Goal: Task Accomplishment & Management: Use online tool/utility

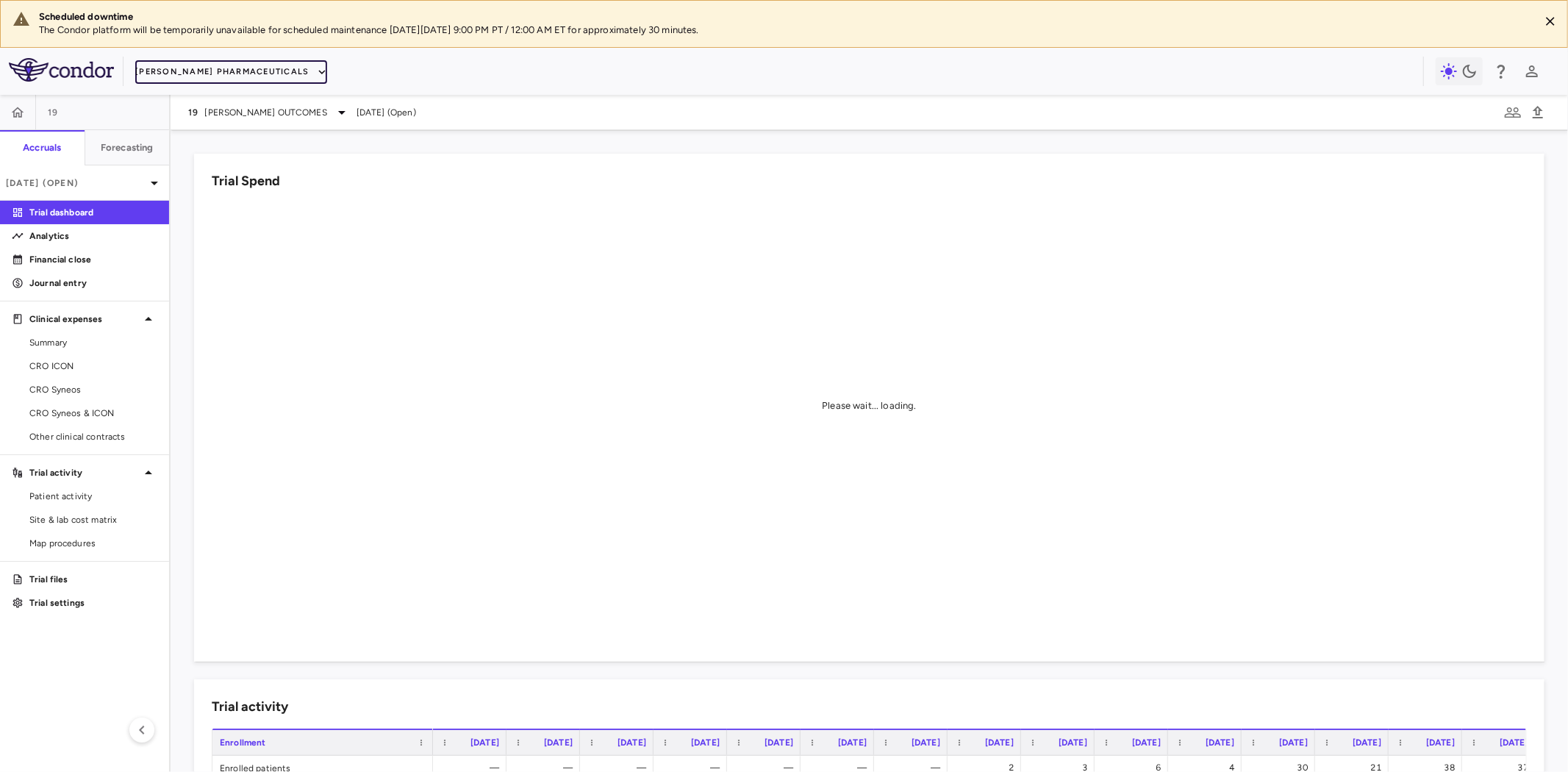
click at [231, 71] on button "Madrigal Pharmaceuticals" at bounding box center [231, 72] width 191 height 24
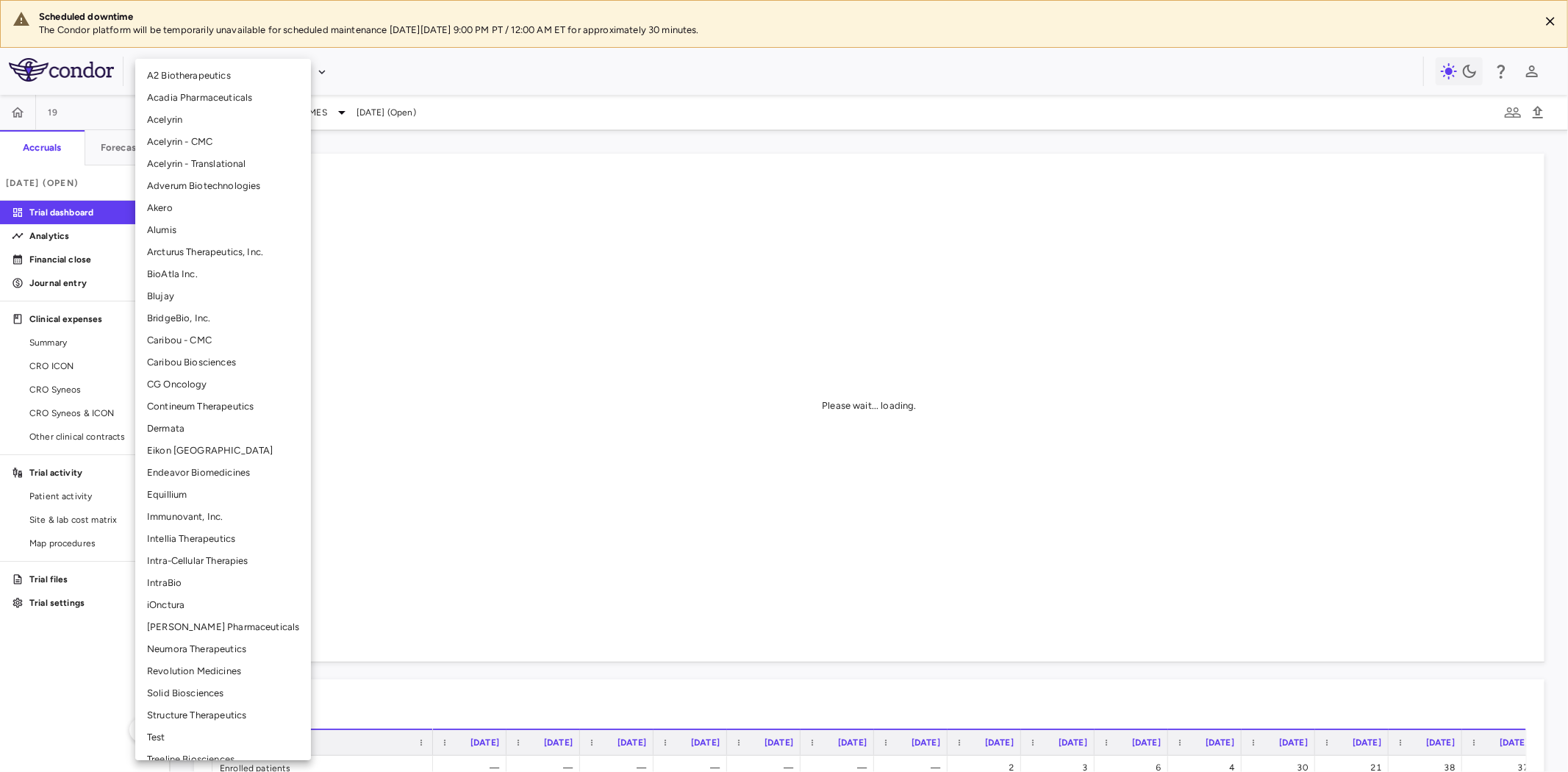
click at [199, 315] on li "BridgeBio, Inc." at bounding box center [223, 319] width 176 height 22
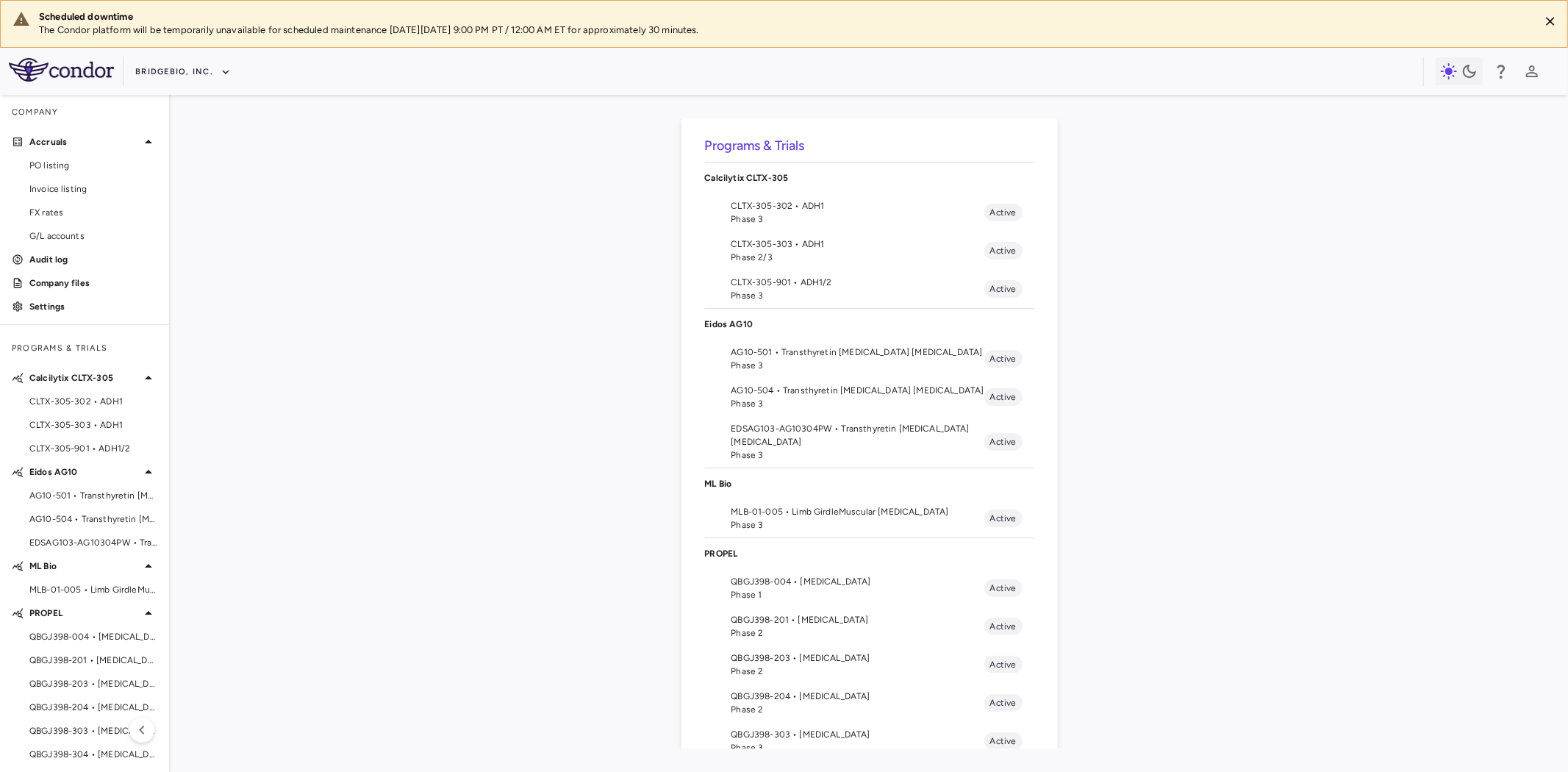
click at [804, 659] on span "QBGJ398-203 • Achondroplasia" at bounding box center [857, 659] width 253 height 14
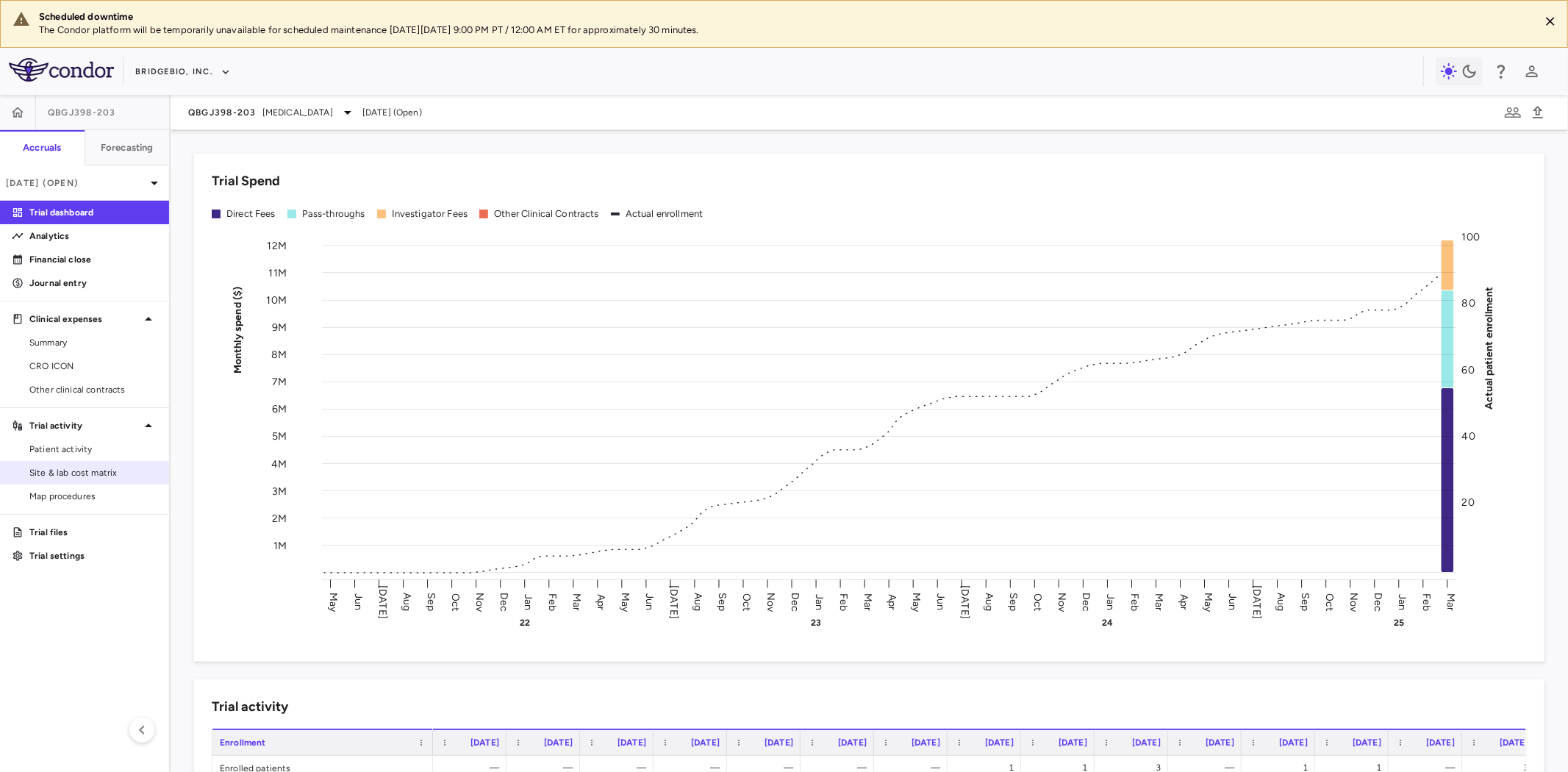
click at [101, 477] on span "Site & lab cost matrix" at bounding box center [93, 473] width 128 height 14
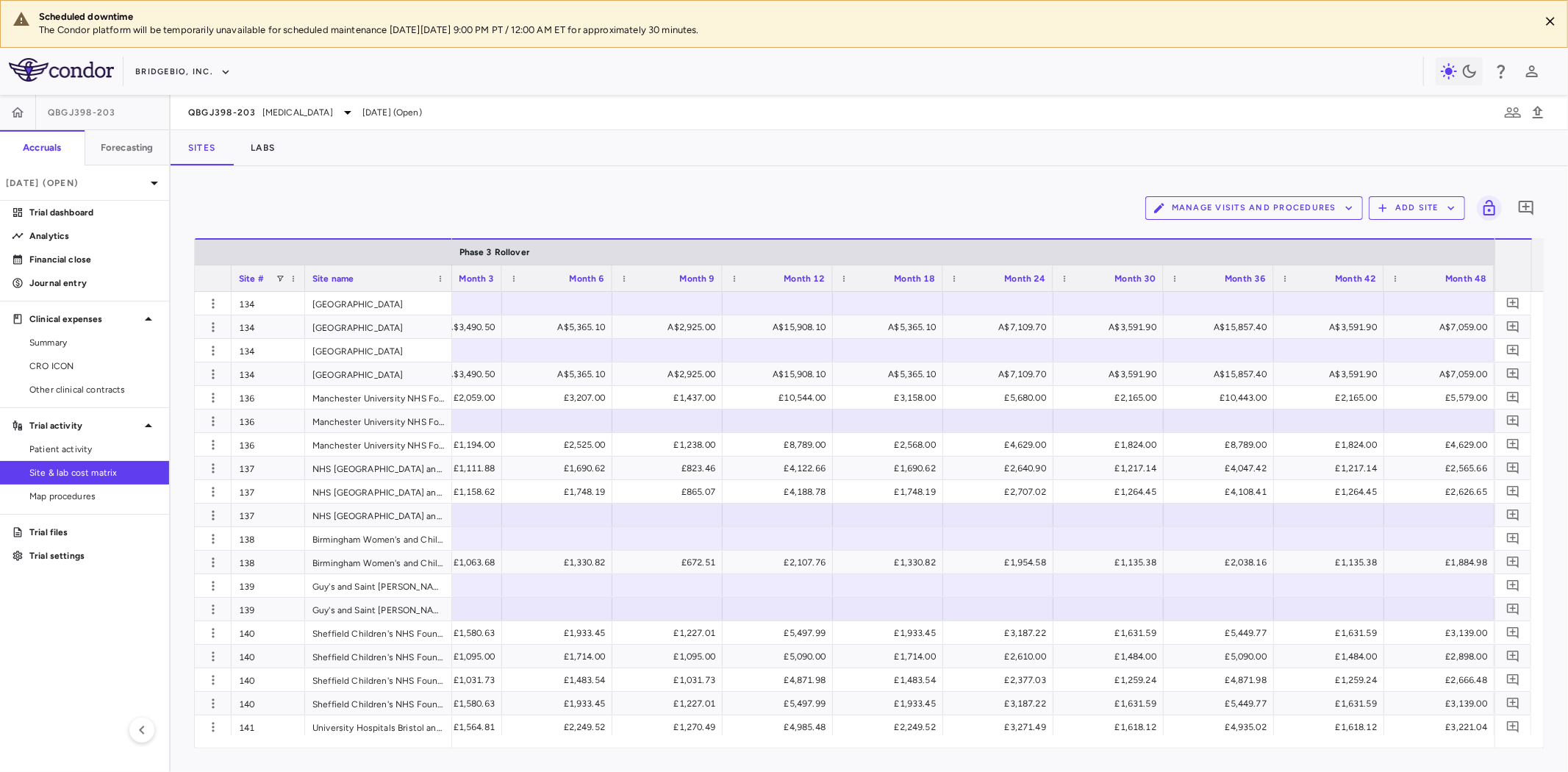
scroll to position [0, 1886]
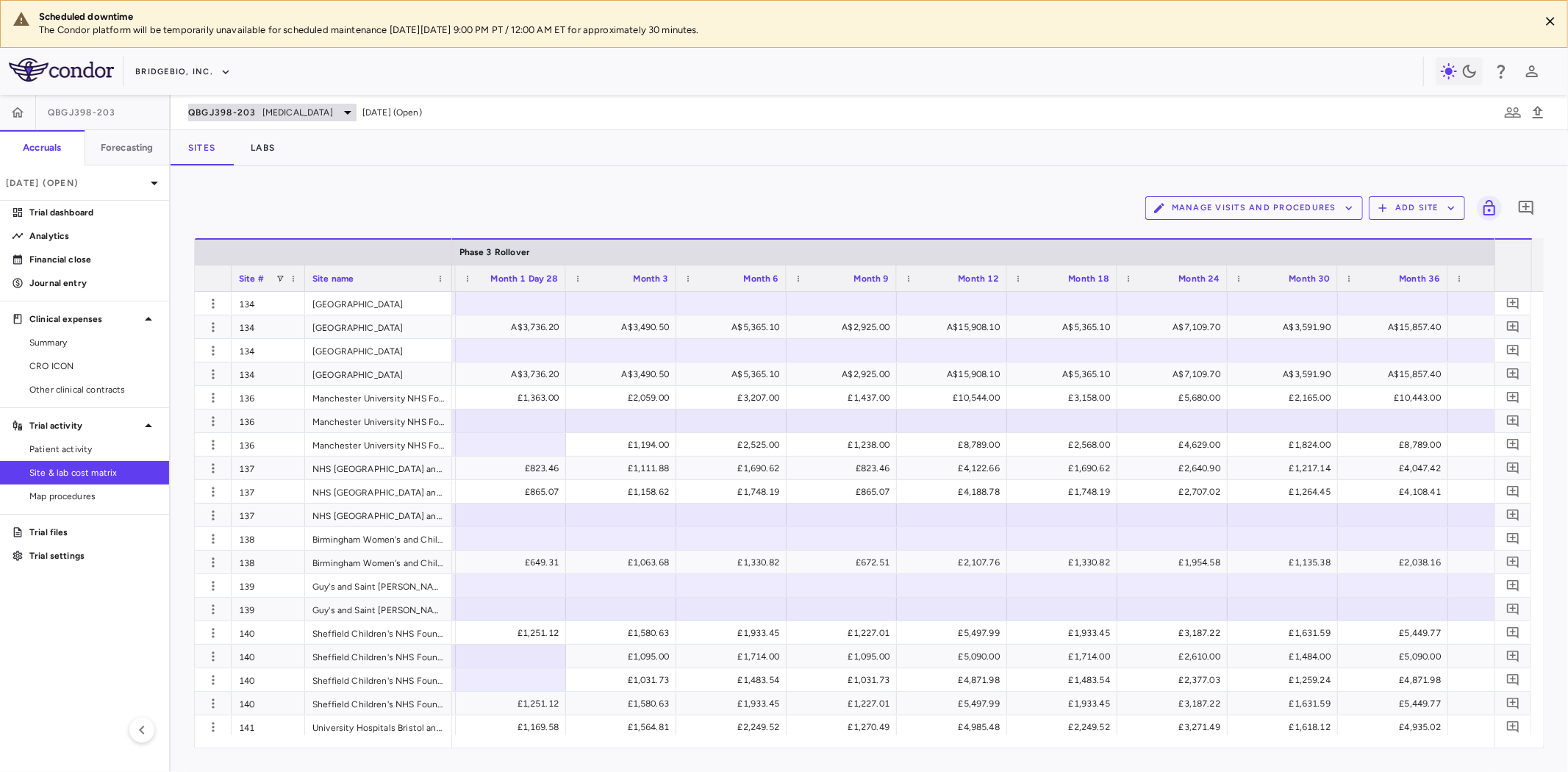
click at [269, 115] on span "Achondroplasia" at bounding box center [298, 112] width 71 height 14
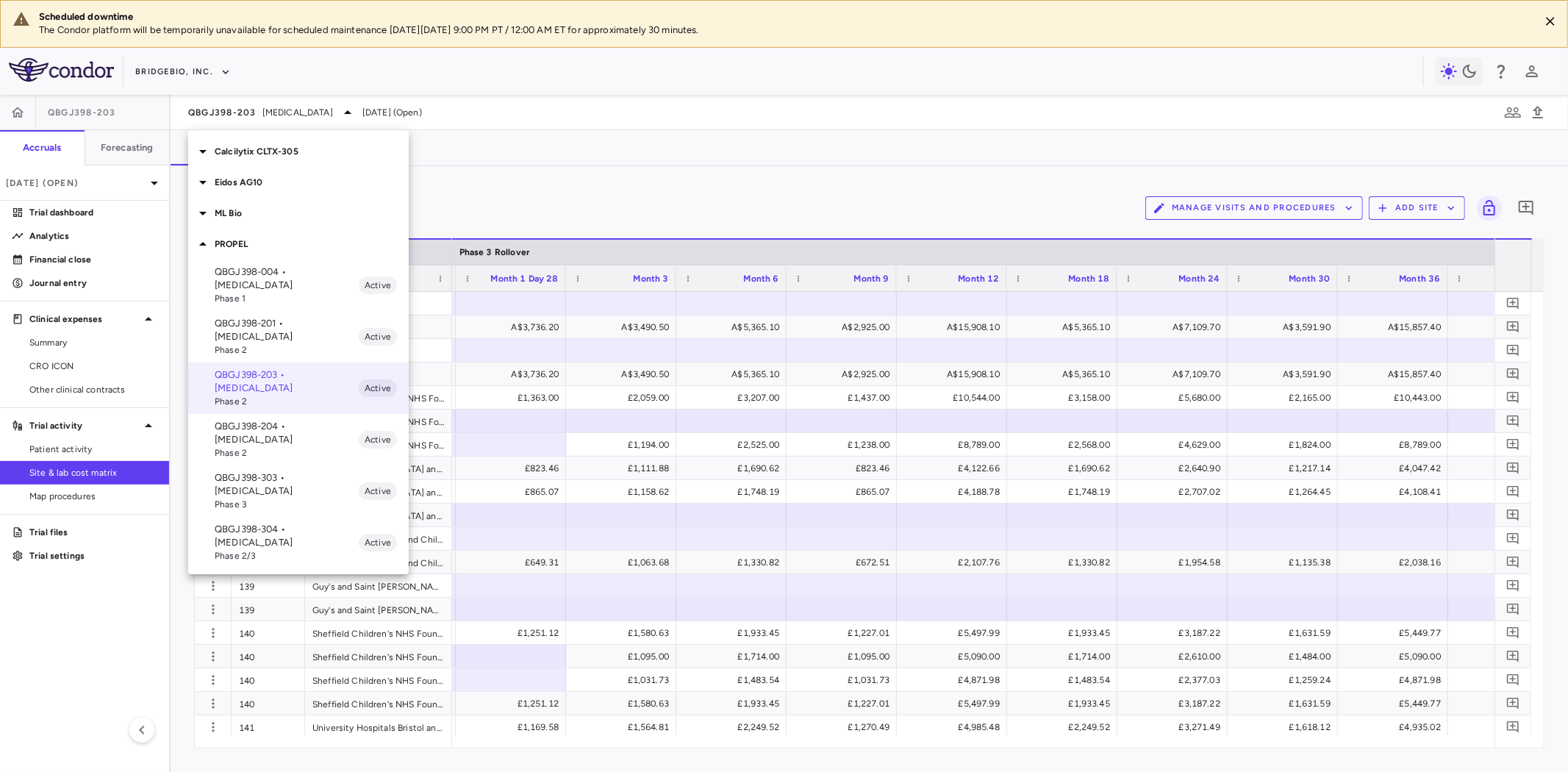
click at [296, 472] on p "QBGJ398-303 • Achondroplasia" at bounding box center [287, 485] width 144 height 26
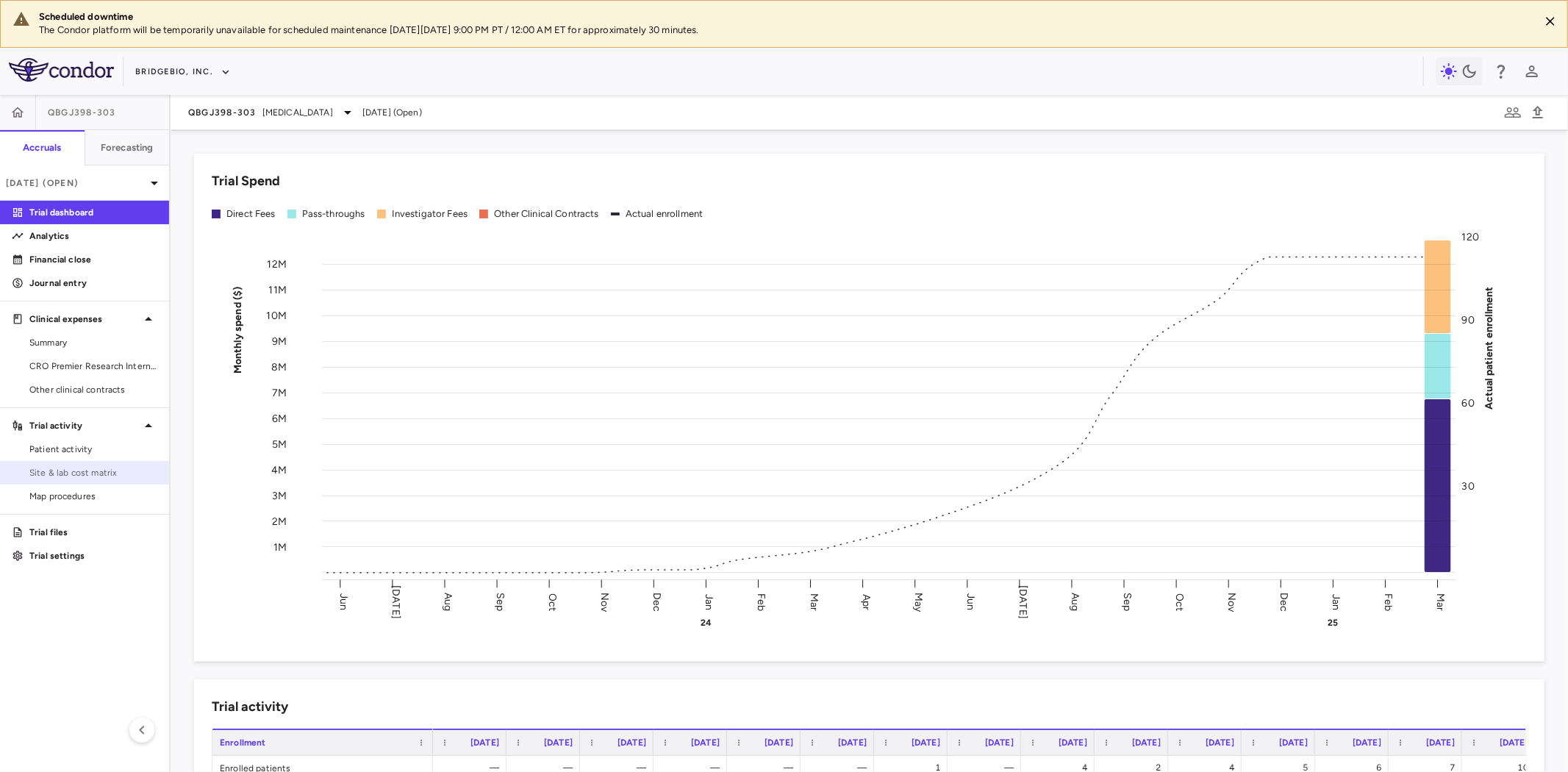
click at [61, 473] on span "Site & lab cost matrix" at bounding box center [93, 473] width 128 height 14
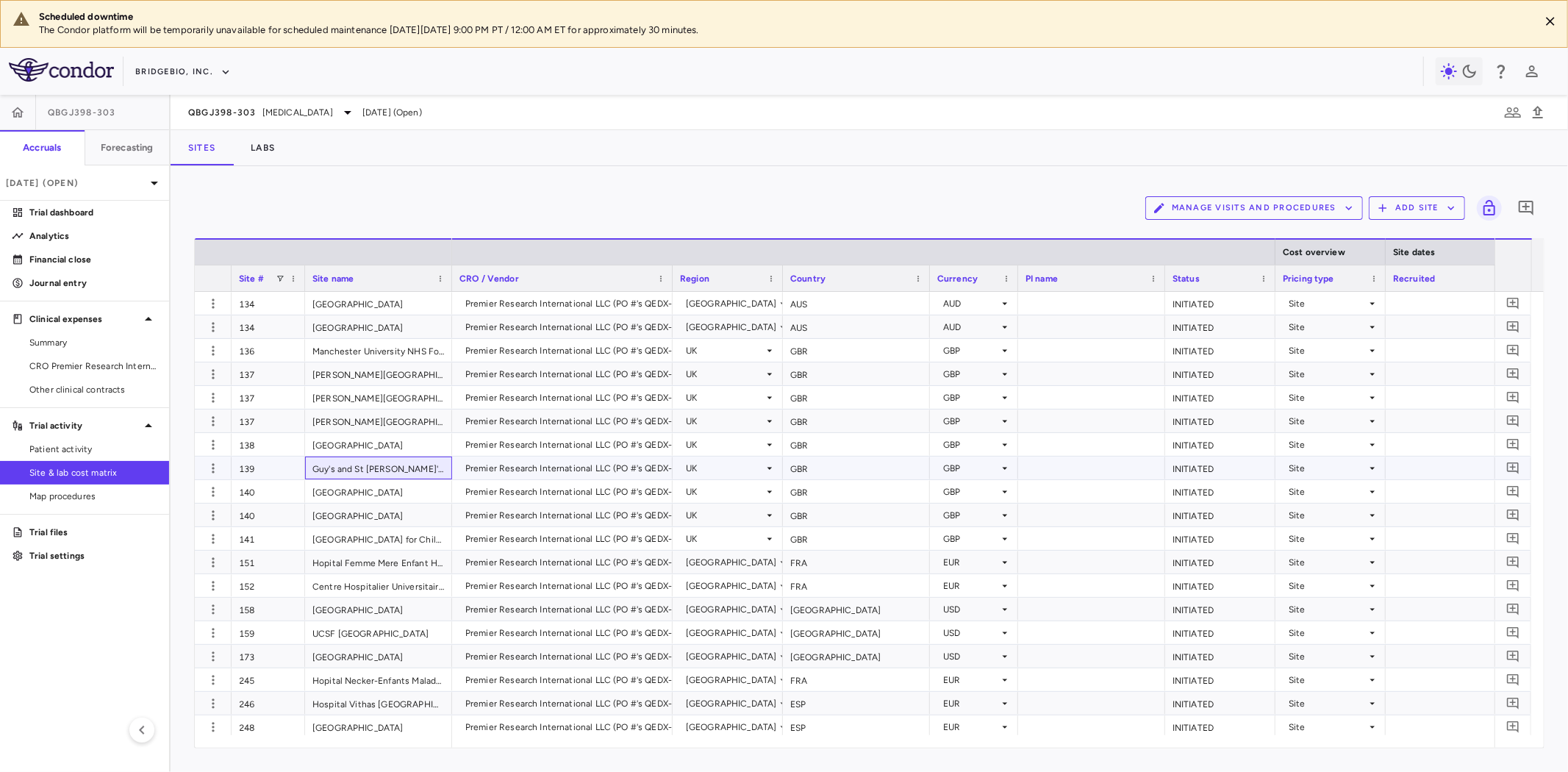
click at [405, 458] on div "Guy's and St Thomas' NHS Foundation Trust" at bounding box center [379, 468] width 147 height 23
click at [280, 275] on span at bounding box center [280, 278] width 8 height 8
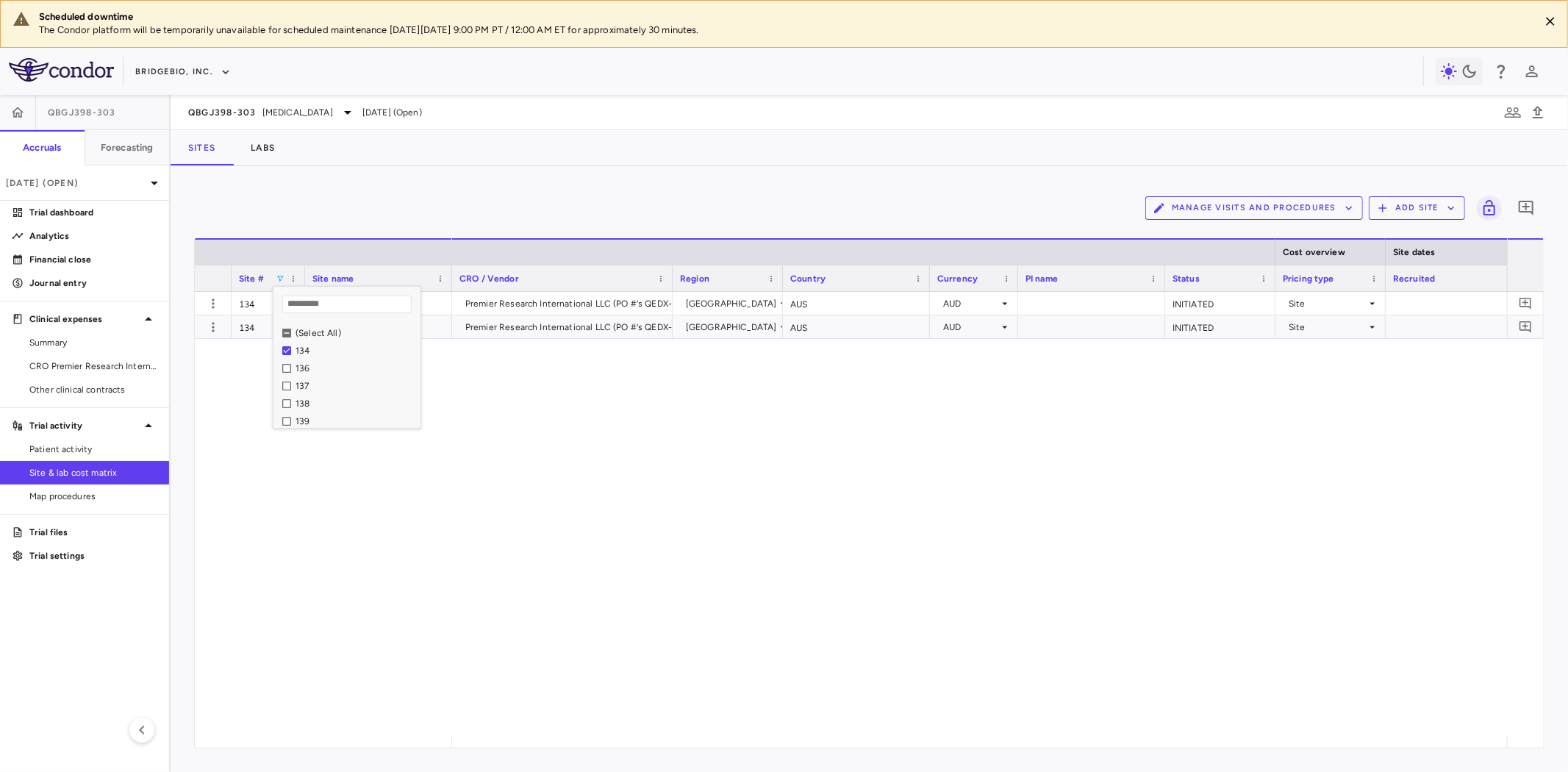
click at [561, 619] on div "Premier Research International LLC (PO #'s QEDX-012643) Australia AUS AUD INITI…" at bounding box center [980, 513] width 1055 height 443
click at [612, 737] on div at bounding box center [980, 742] width 1055 height 13
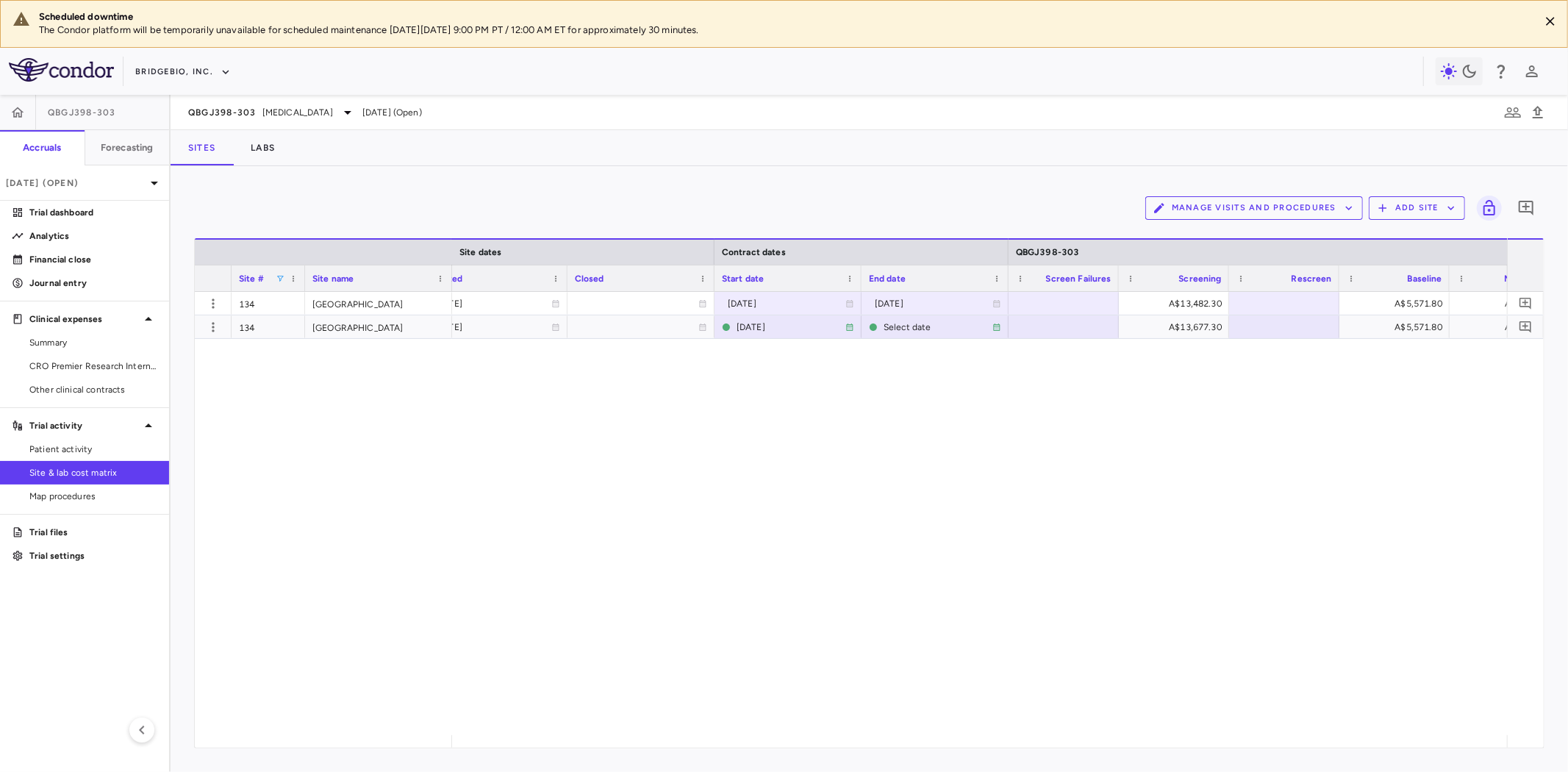
scroll to position [0, 1101]
click at [434, 483] on div "134 Royal Children's Hospital 134 Royal Children's Hospital 2023-11-08 2023-11-…" at bounding box center [869, 513] width 1349 height 443
click at [215, 330] on icon "button" at bounding box center [213, 326] width 14 height 14
click at [188, 357] on div "Add new site version" at bounding box center [156, 357] width 137 height 26
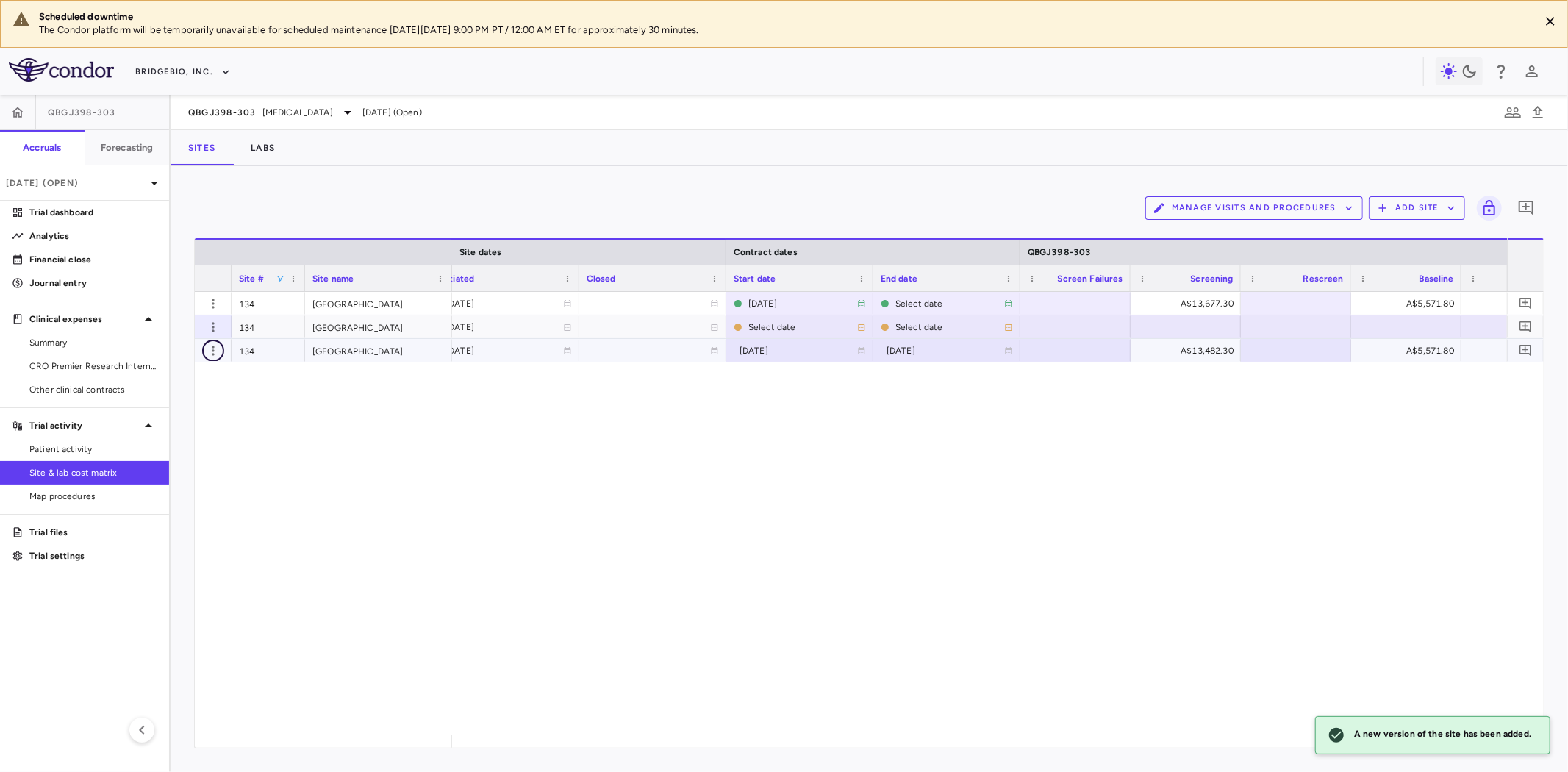
click at [217, 353] on icon "button" at bounding box center [213, 350] width 14 height 14
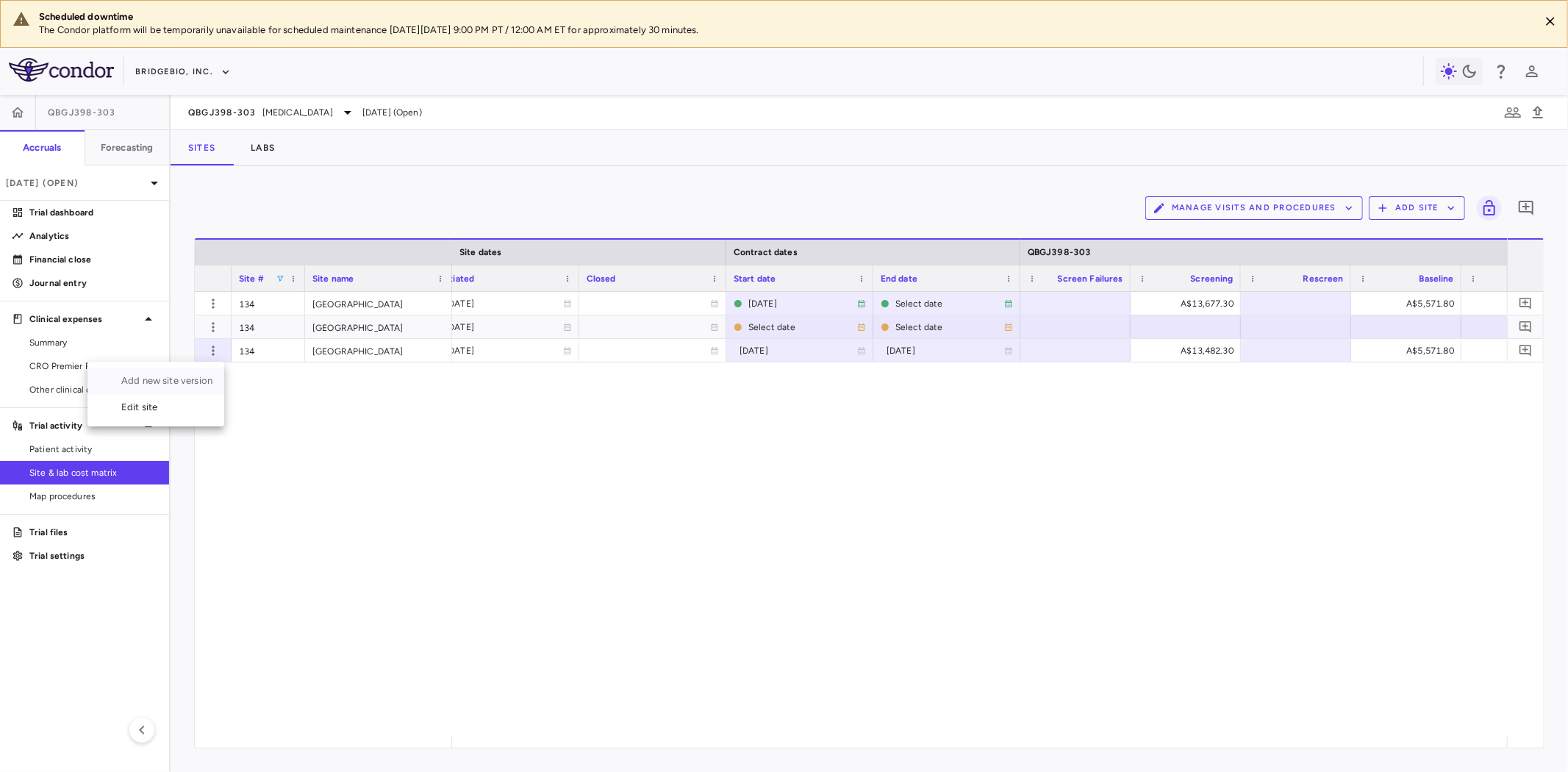
click at [205, 380] on div "Add new site version" at bounding box center [156, 381] width 137 height 26
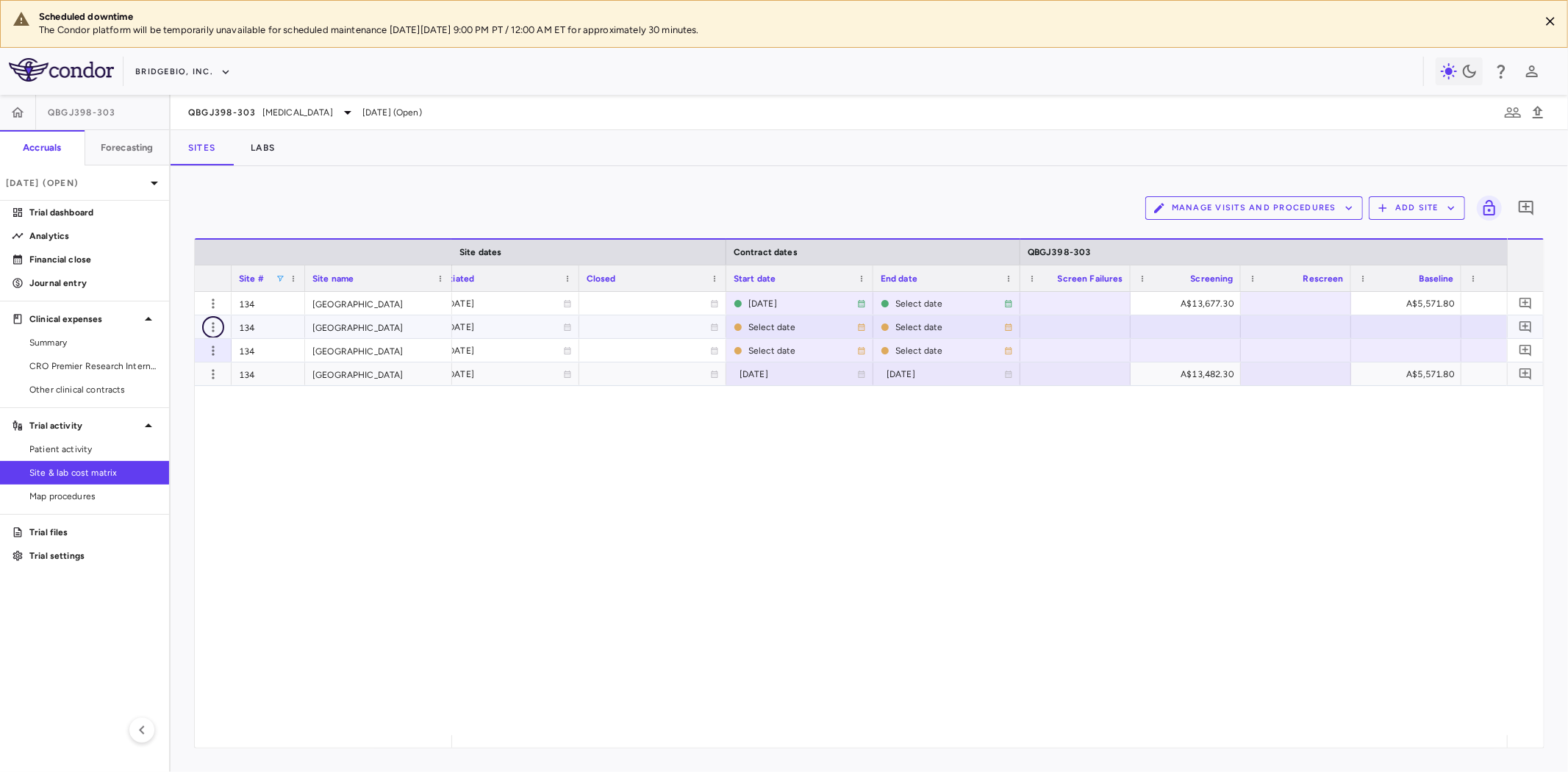
click at [208, 324] on icon "button" at bounding box center [213, 326] width 14 height 14
click at [604, 561] on div at bounding box center [784, 386] width 1568 height 772
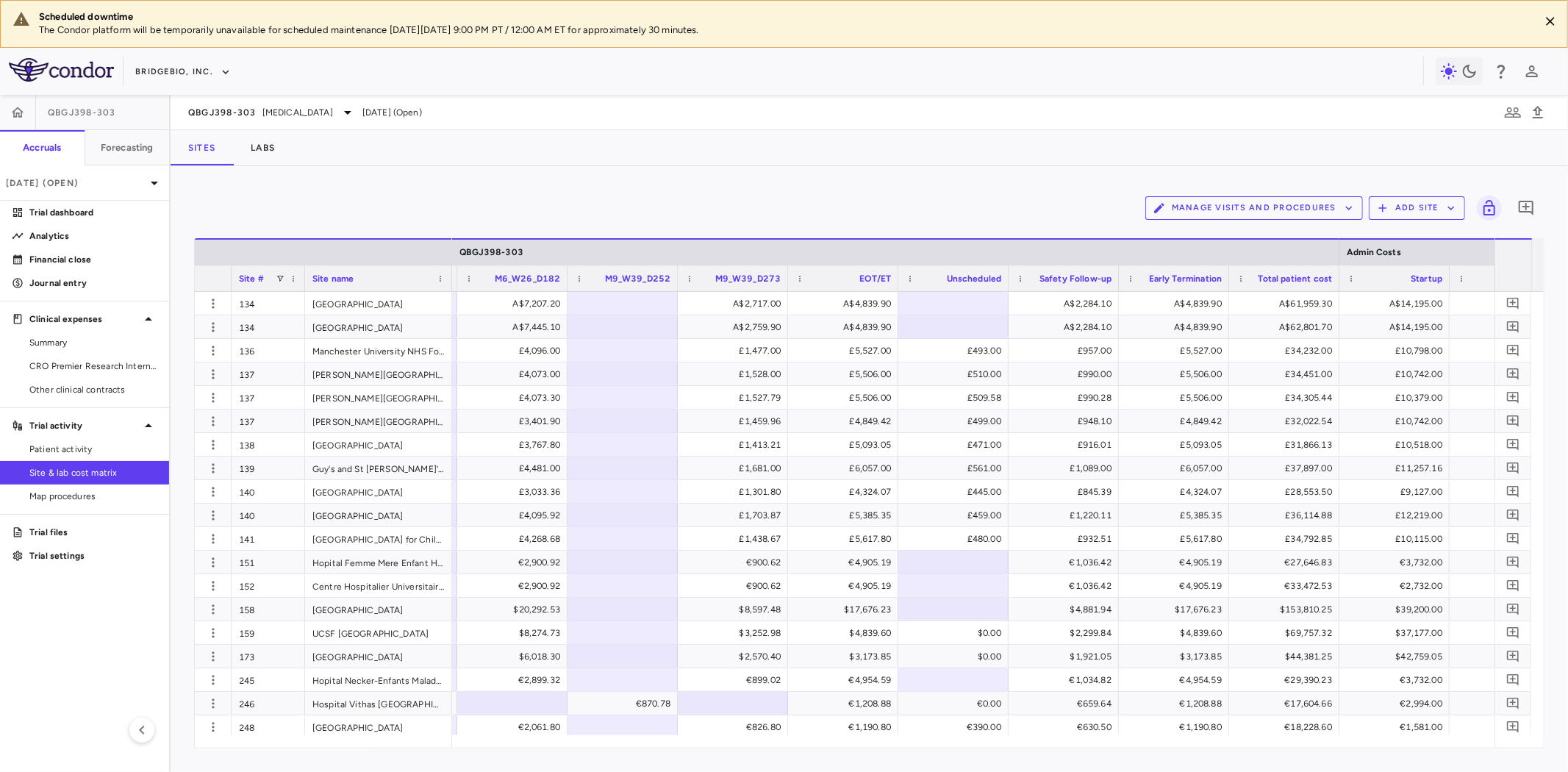
scroll to position [0, 3314]
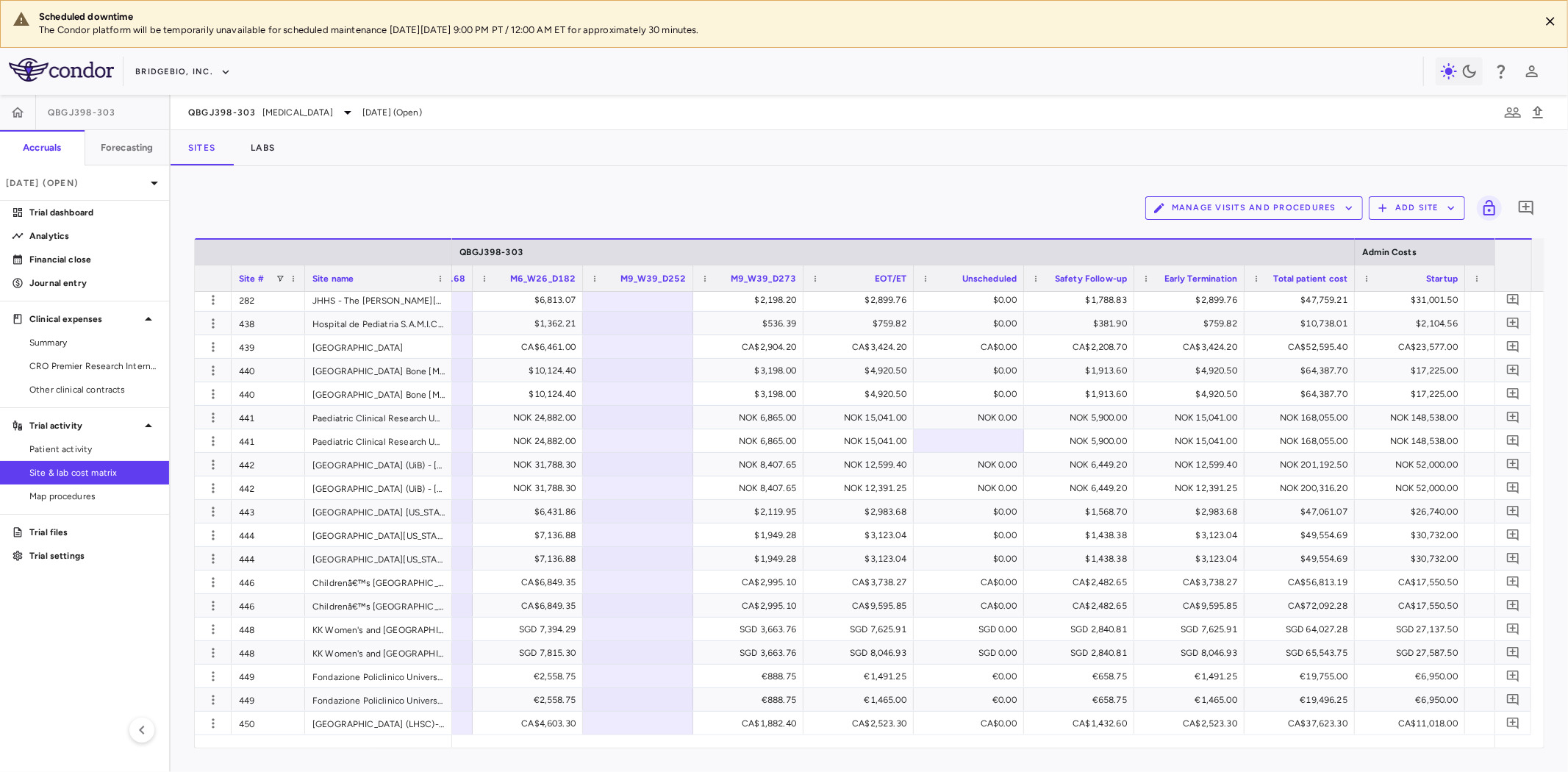
click at [1314, 211] on button "Manage Visits and Procedures" at bounding box center [1254, 208] width 217 height 24
click at [1221, 234] on li "Visit Schedules" at bounding box center [1238, 237] width 156 height 22
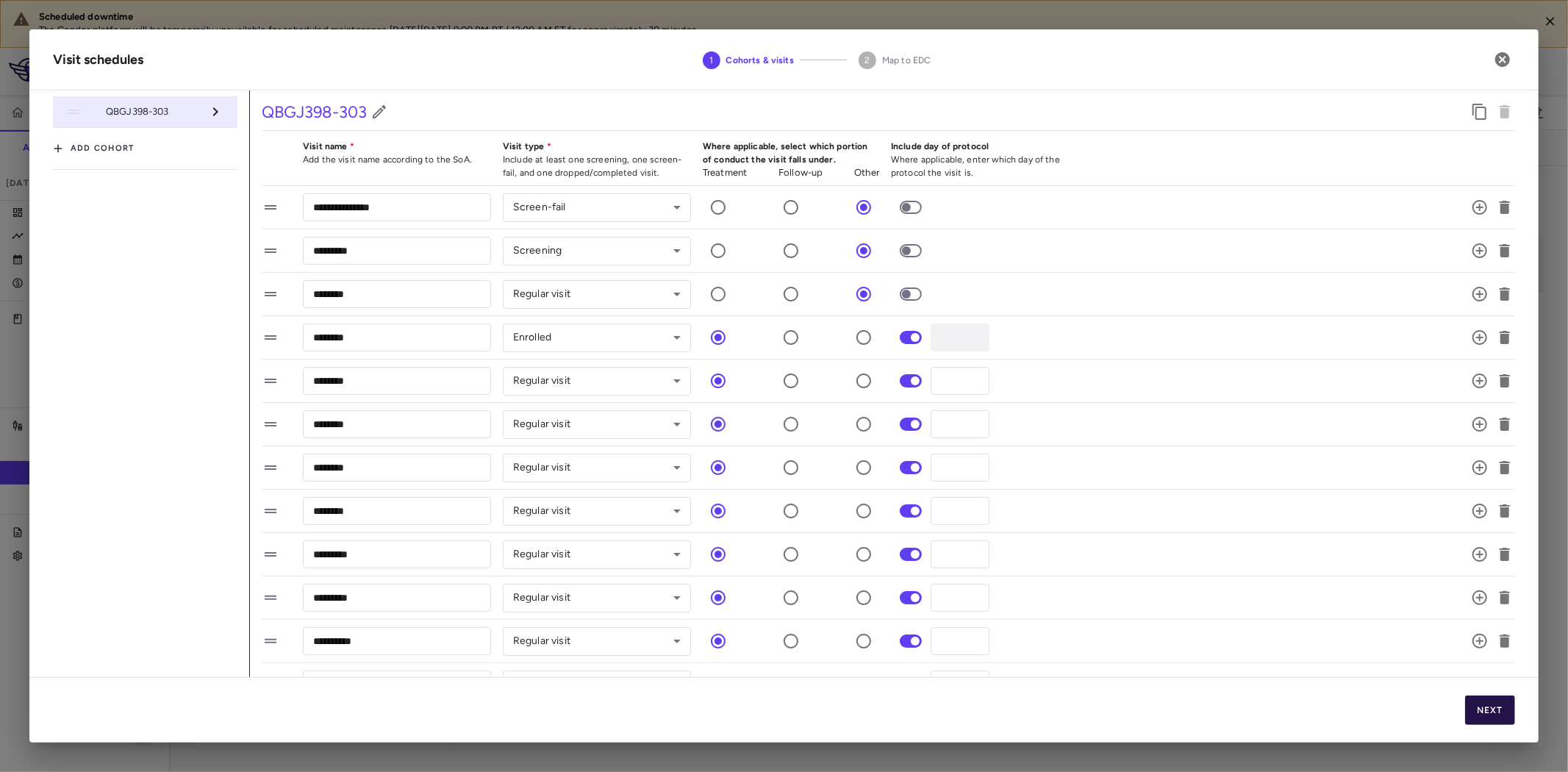
click at [1505, 712] on button "Next" at bounding box center [1490, 710] width 50 height 30
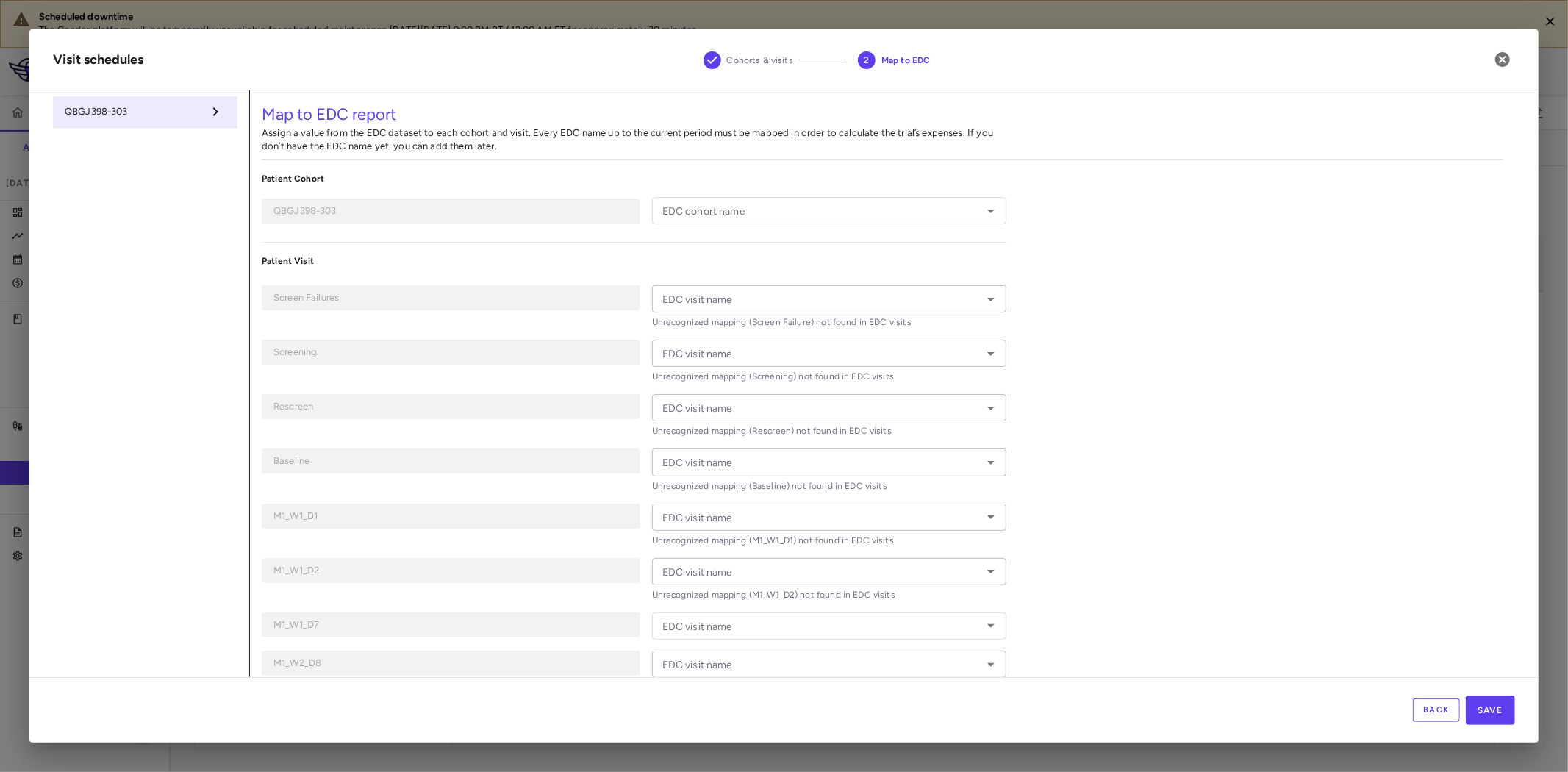
type input "**********"
type input "*********"
type input "********"
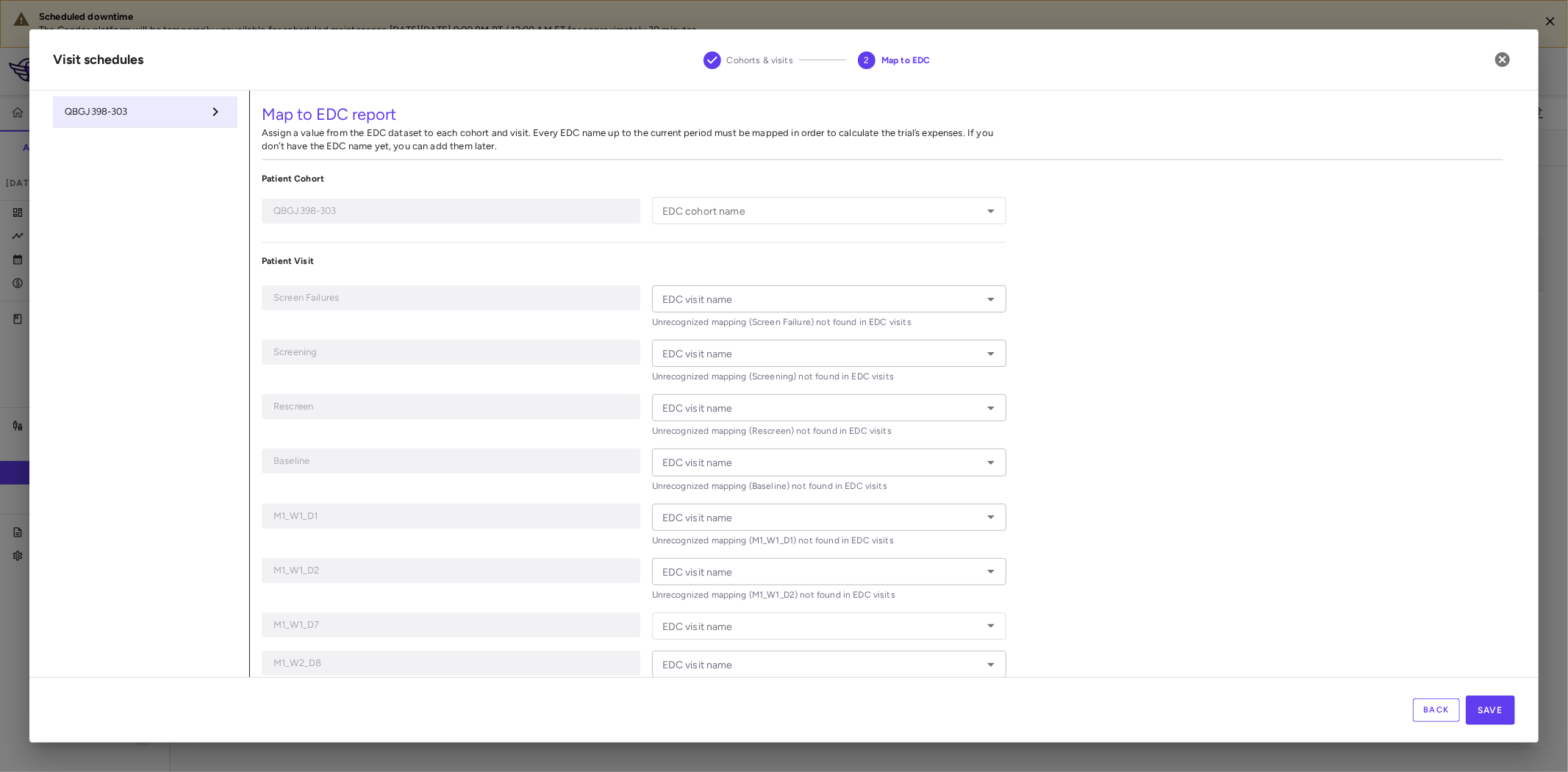
type input "********"
type input "*********"
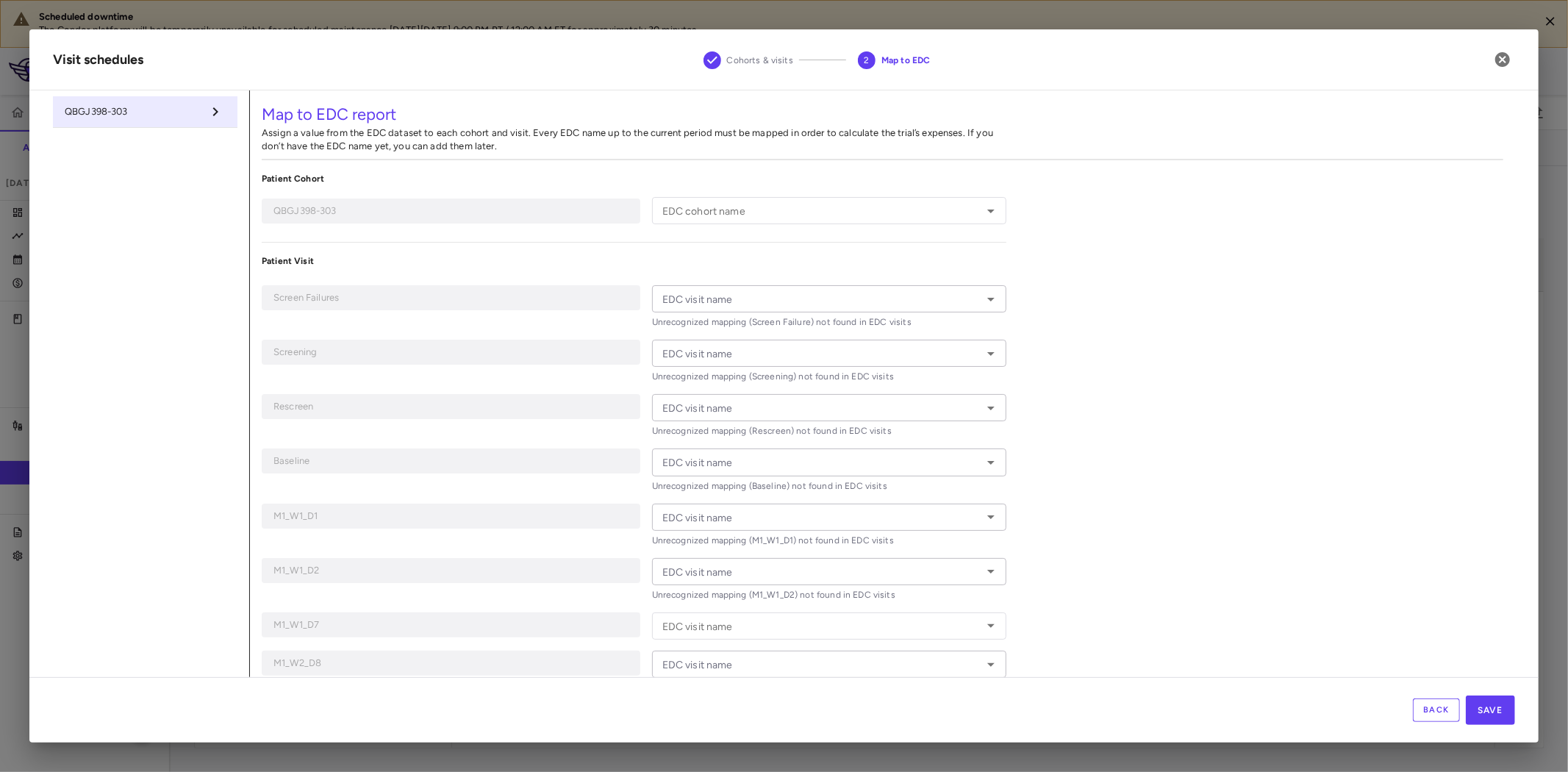
type input "*********"
type input "**********"
type input "******"
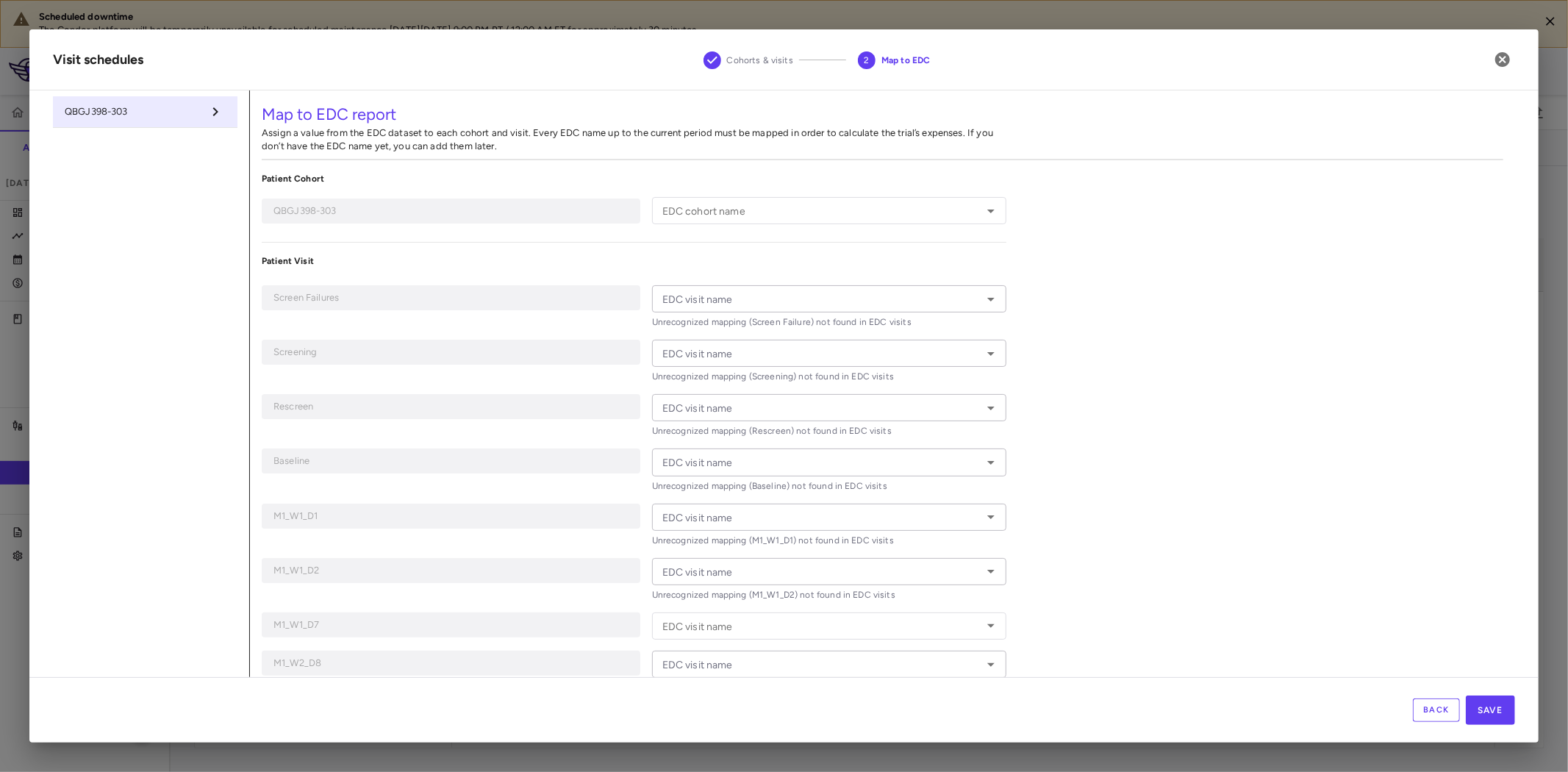
type input "**********"
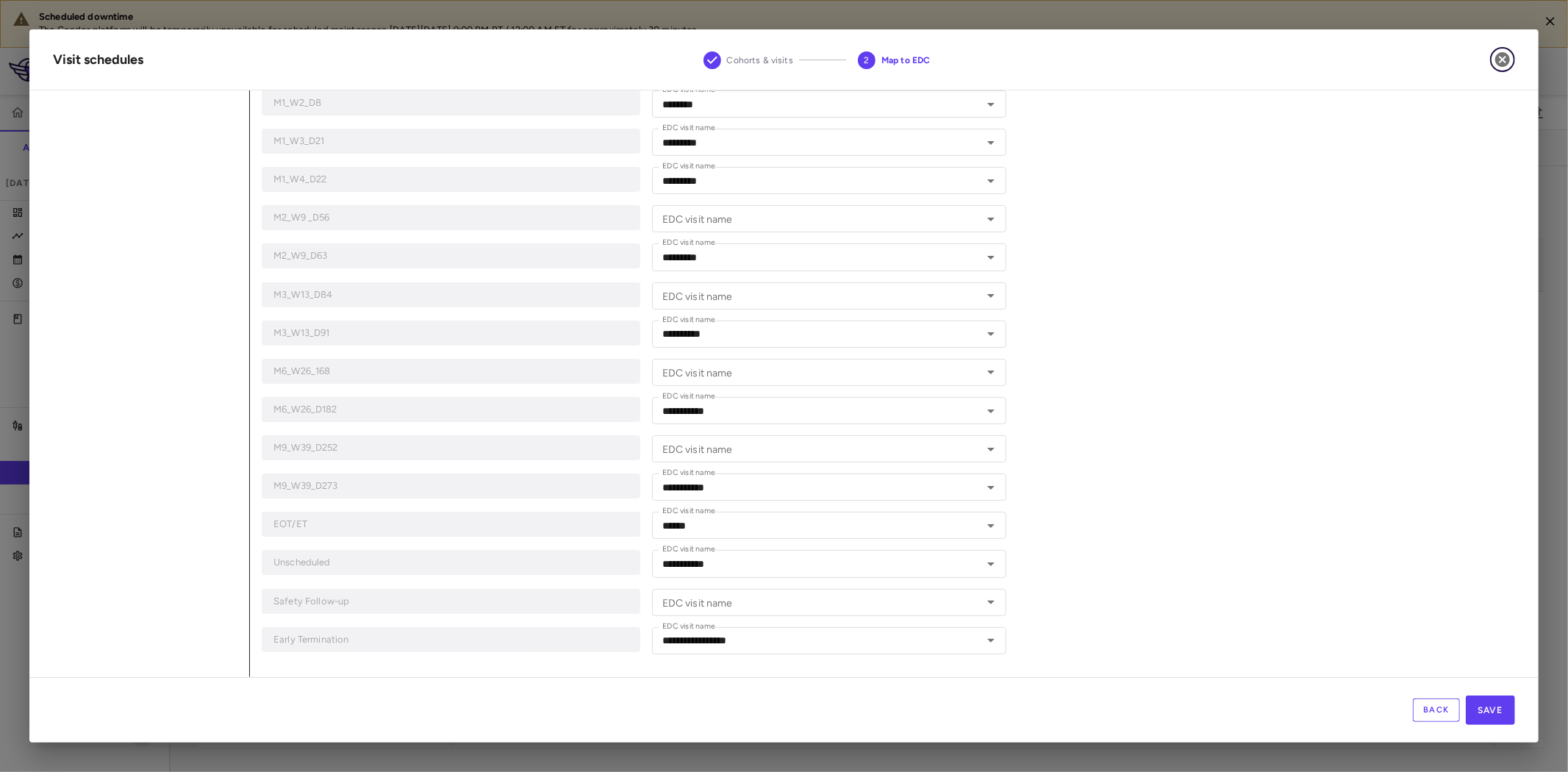
click at [1503, 57] on icon "button" at bounding box center [1502, 59] width 14 height 14
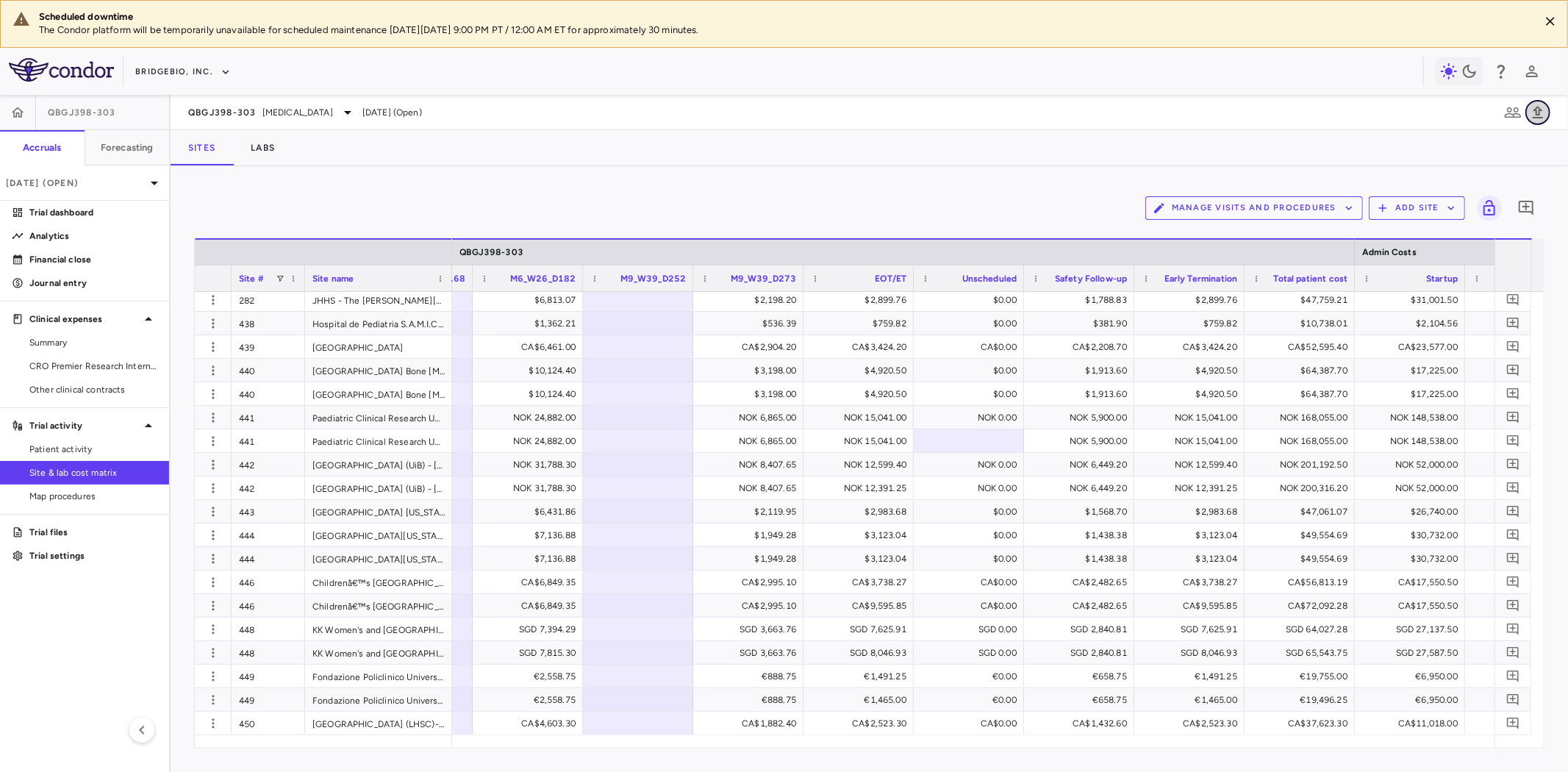
click at [1540, 116] on icon "button" at bounding box center [1538, 112] width 18 height 18
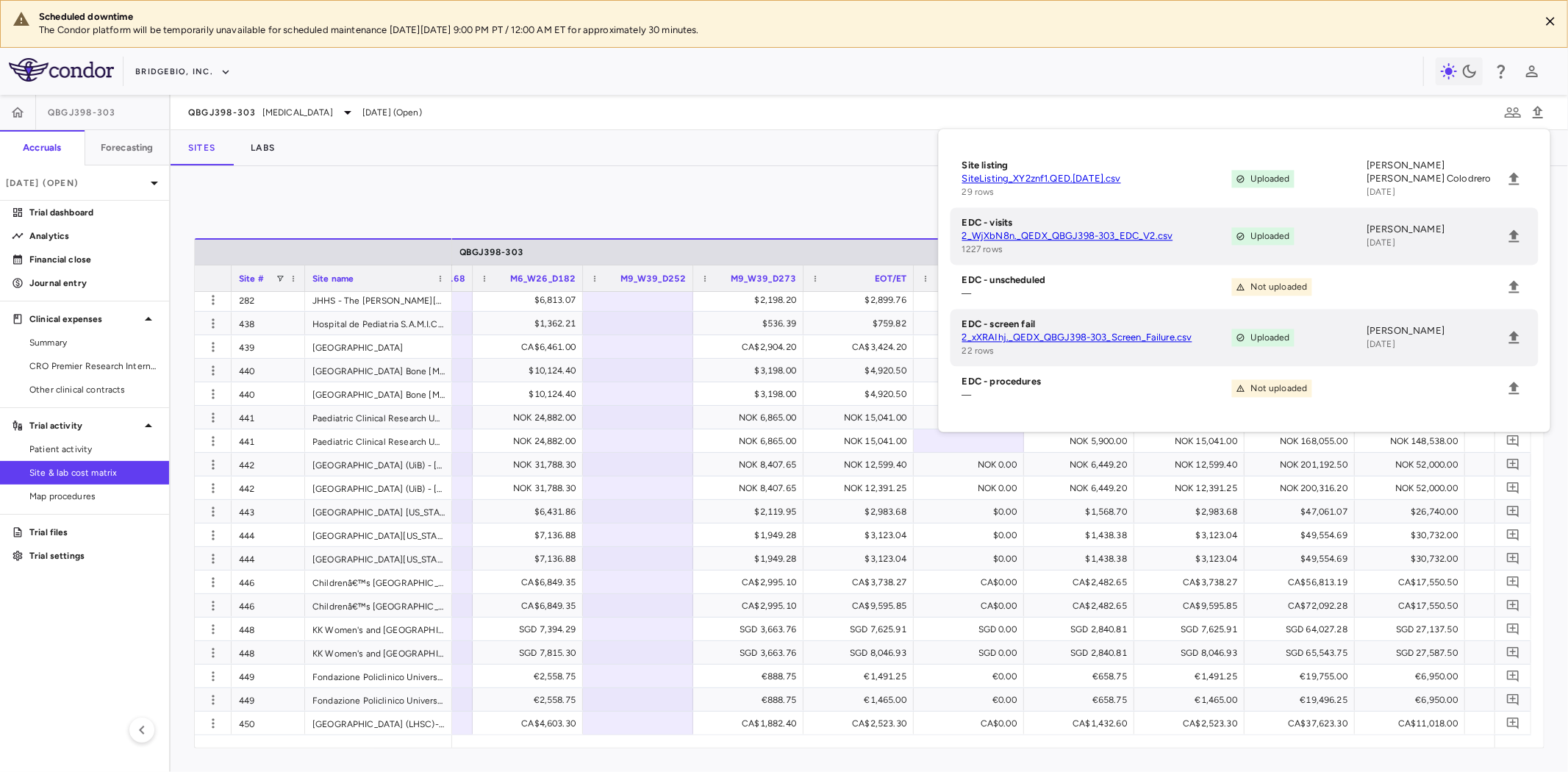
click at [1112, 235] on link "2_WjXbN8n._QEDX_QBGJ398-303_EDC_V2.csv" at bounding box center [1097, 236] width 270 height 14
drag, startPoint x: 593, startPoint y: 183, endPoint x: 1072, endPoint y: 194, distance: 479.1
click at [593, 183] on div "Manage Visits and Procedures Add Site 0 Drag here to set row groups Drag here t…" at bounding box center [869, 469] width 1397 height 606
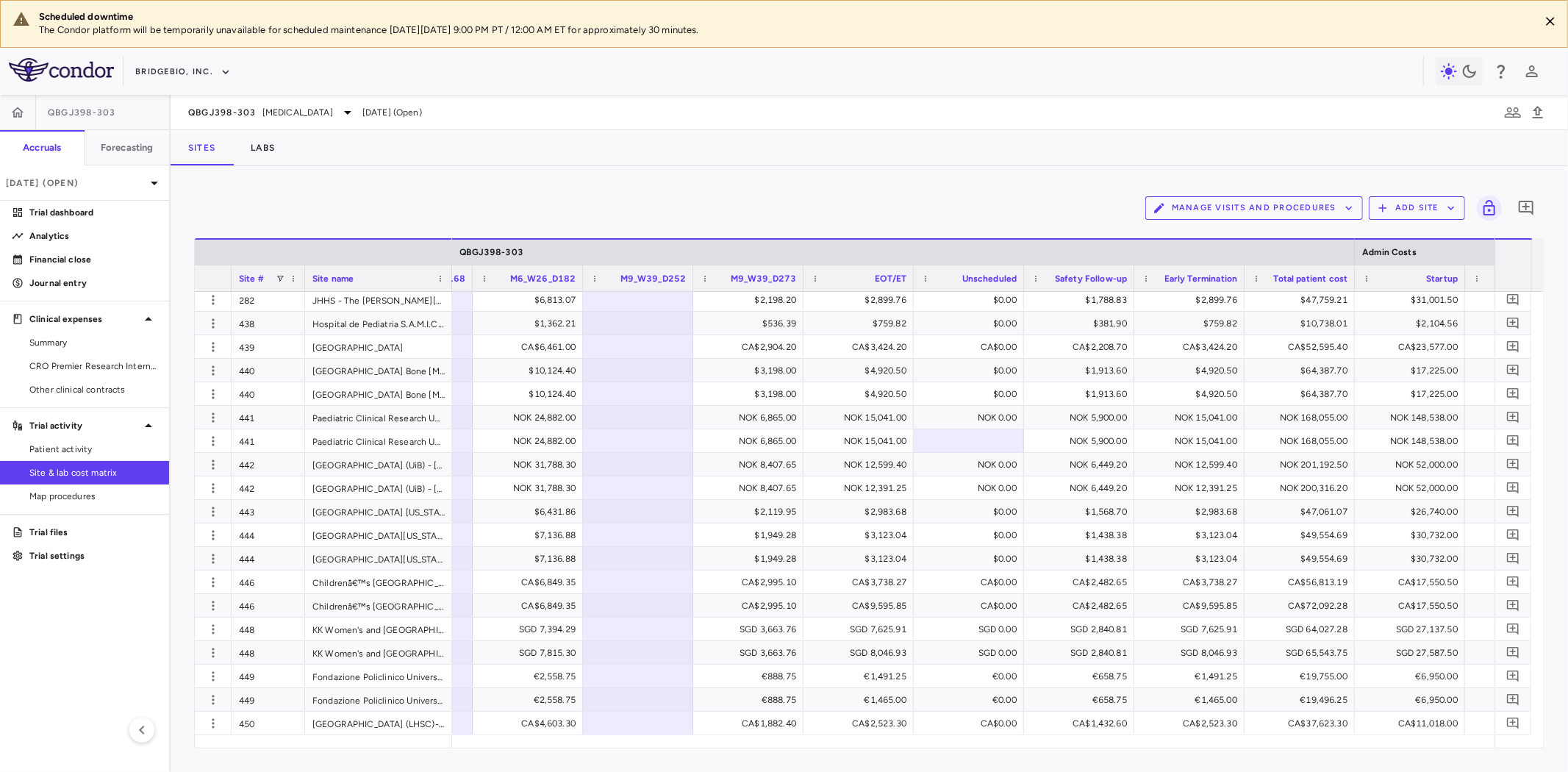
click at [1294, 206] on button "Manage Visits and Procedures" at bounding box center [1254, 208] width 217 height 24
click at [1206, 233] on li "Visit Schedules" at bounding box center [1238, 237] width 156 height 22
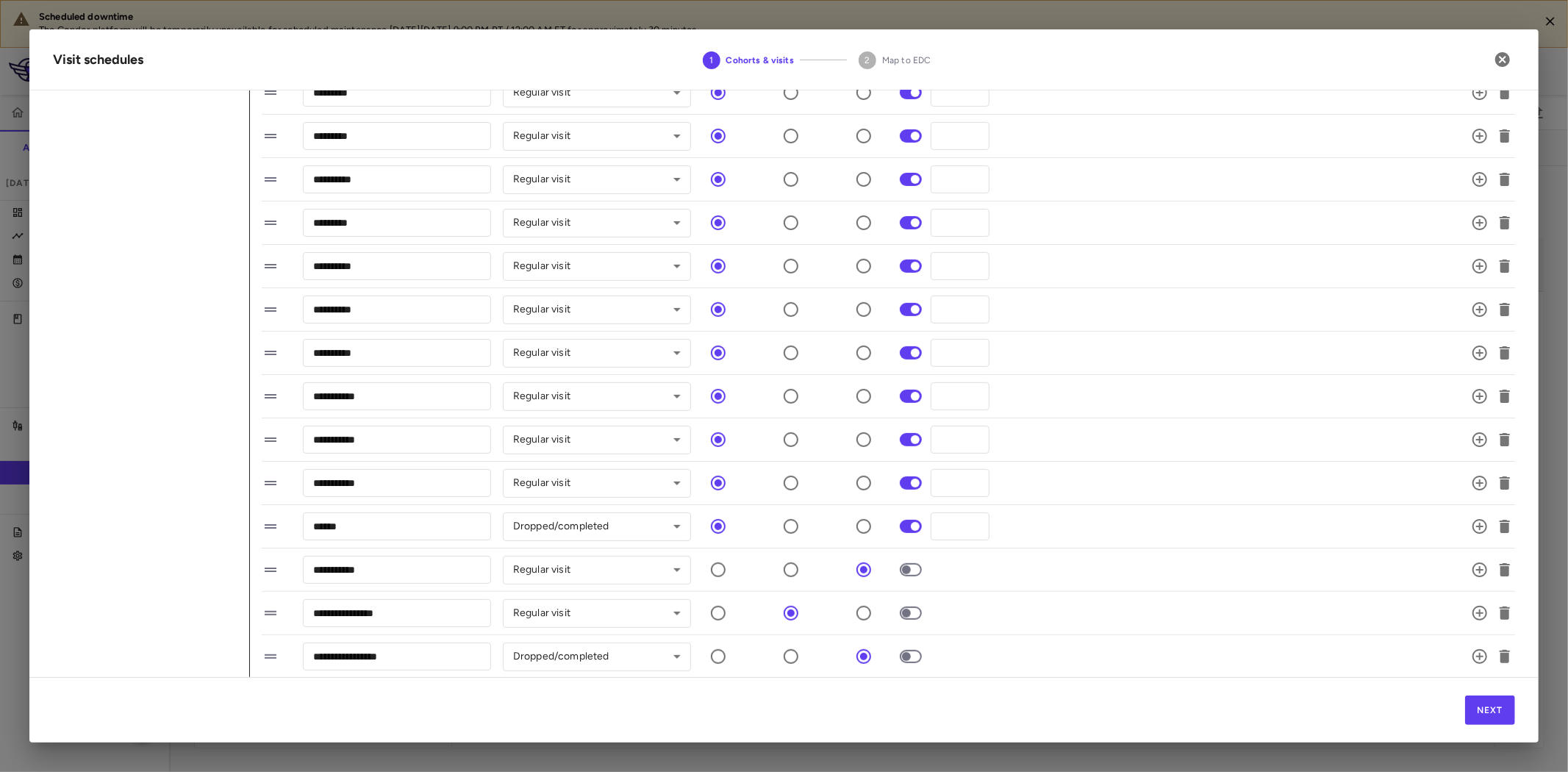
scroll to position [465, 0]
click at [1494, 709] on button "Next" at bounding box center [1490, 710] width 50 height 30
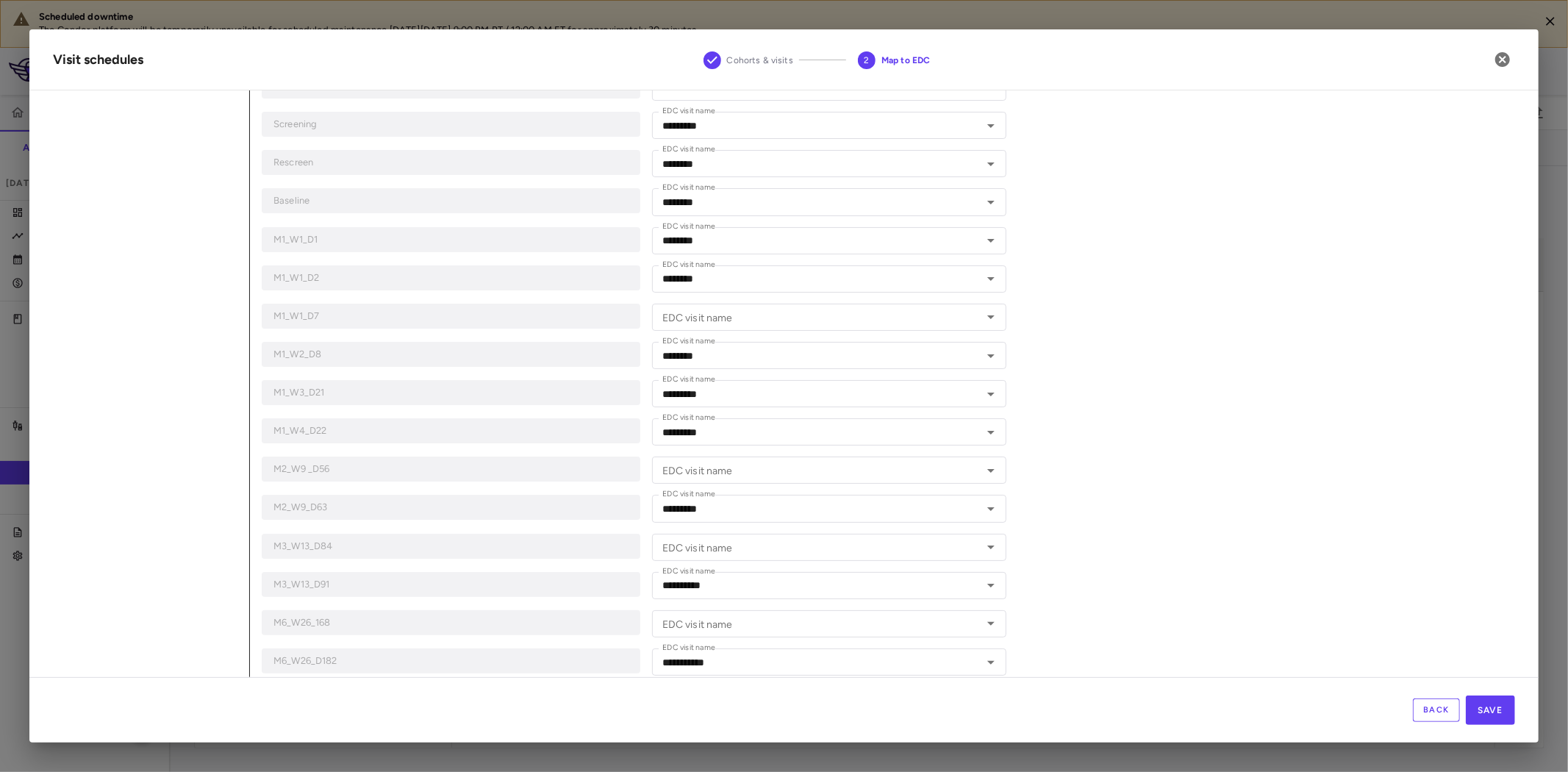
scroll to position [463, 0]
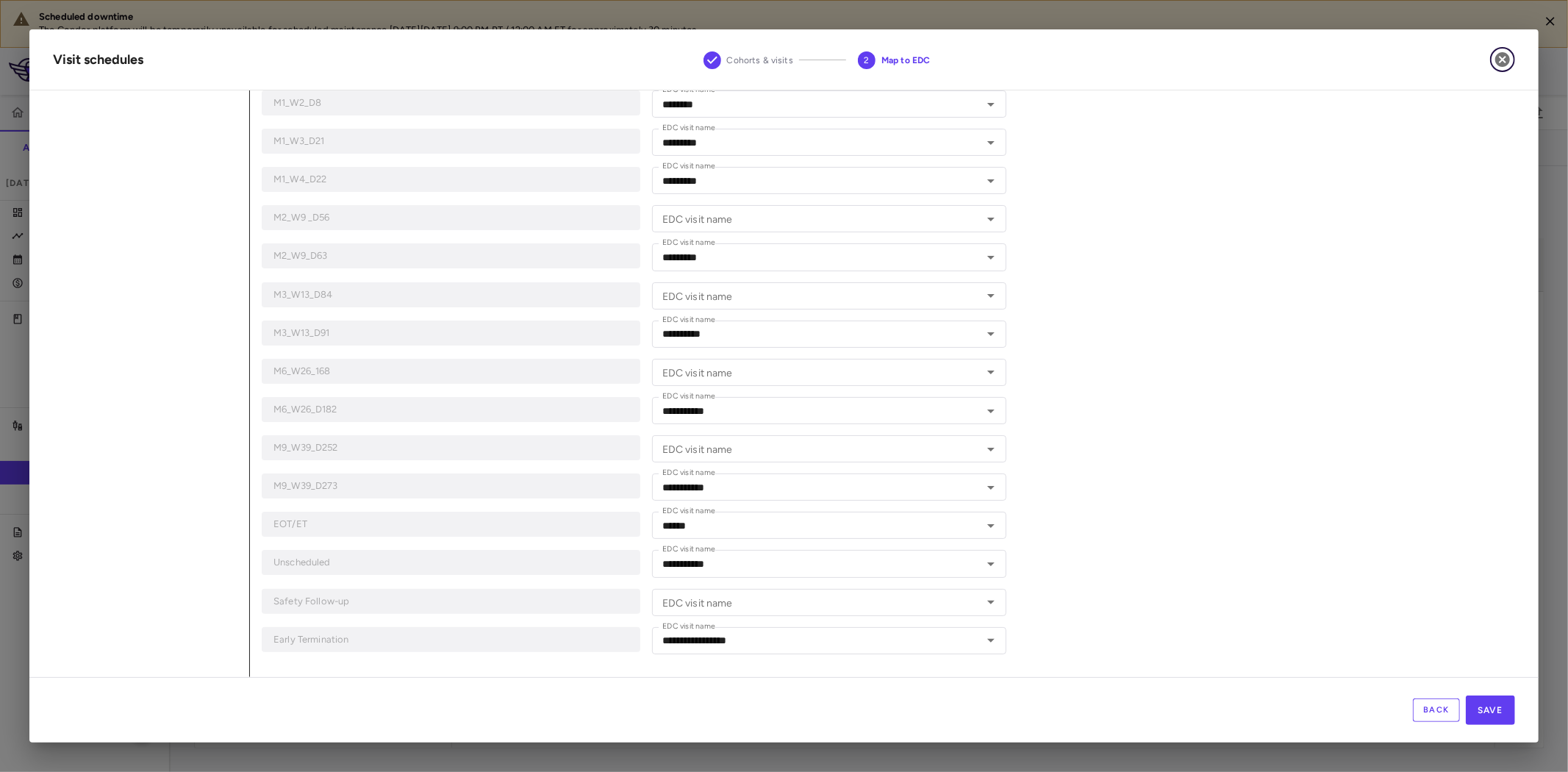
click at [1505, 62] on icon "button" at bounding box center [1502, 59] width 18 height 18
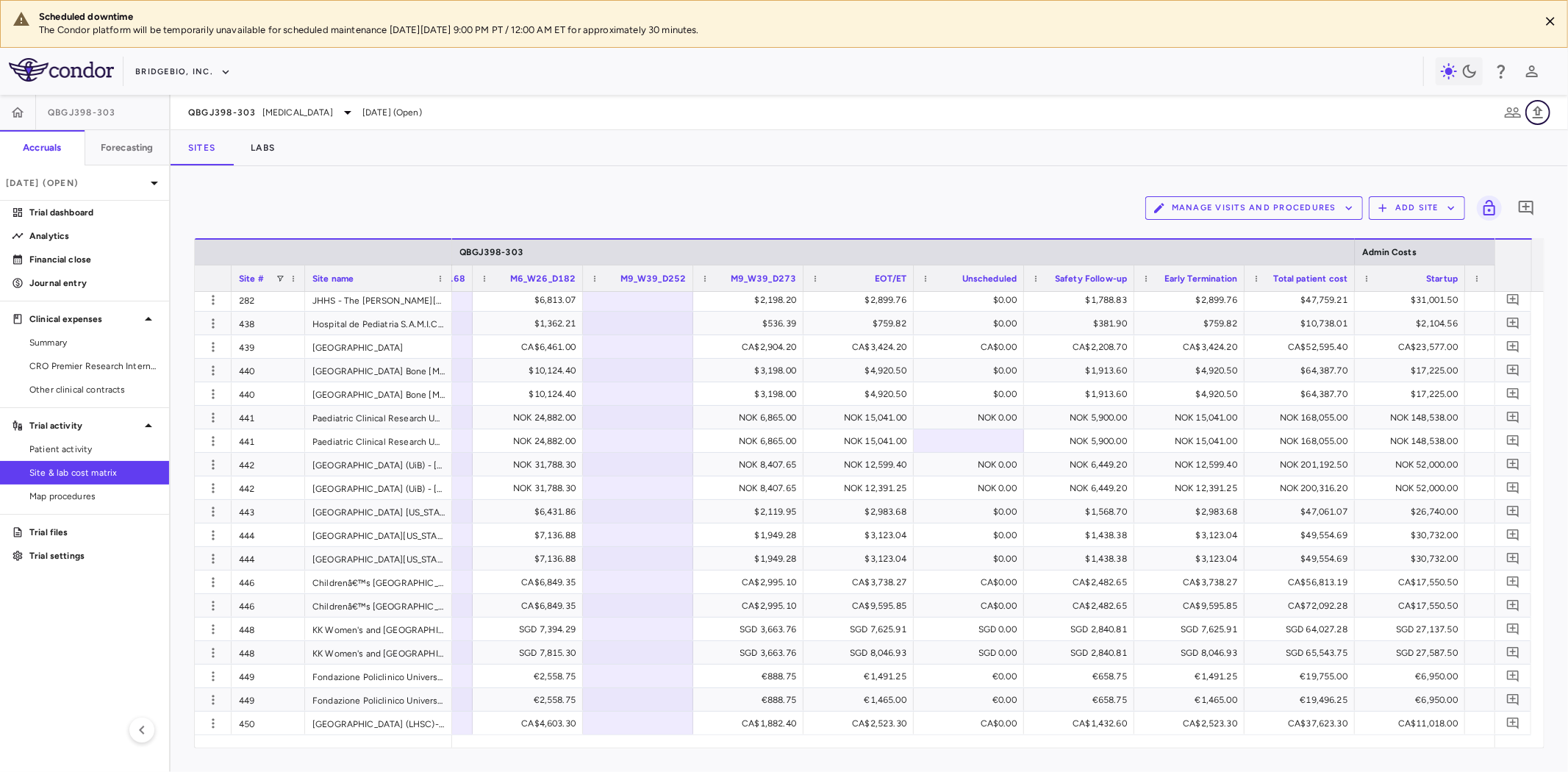
click at [1538, 112] on icon "button" at bounding box center [1538, 112] width 18 height 18
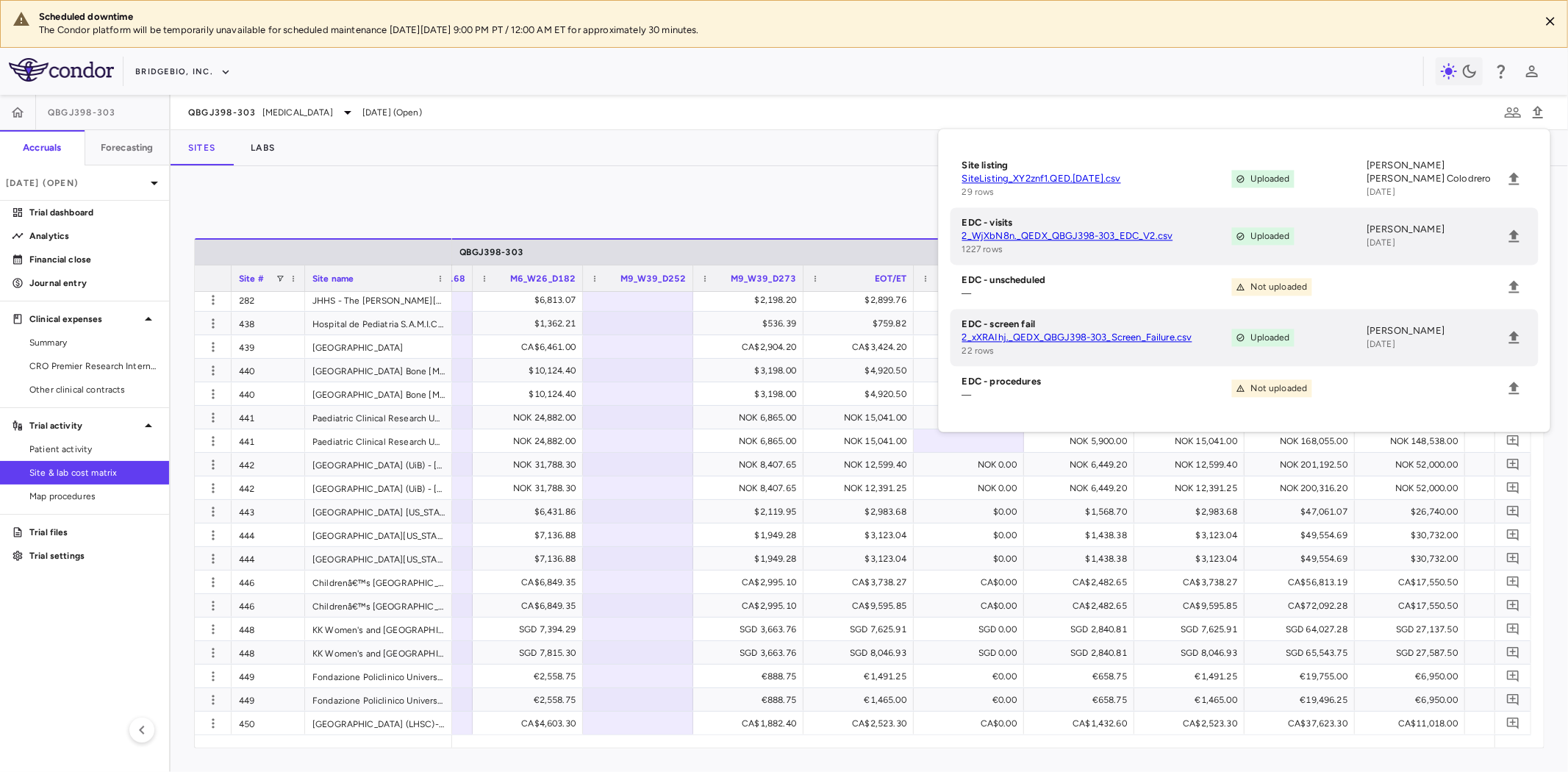
click at [1183, 339] on link "2_xXRAIhj._QEDX_QBGJ398-303_Screen_Failure.csv" at bounding box center [1097, 337] width 270 height 14
click at [355, 167] on div "Manage Visits and Procedures Add Site 0 Drag here to set row groups Drag here t…" at bounding box center [869, 469] width 1397 height 606
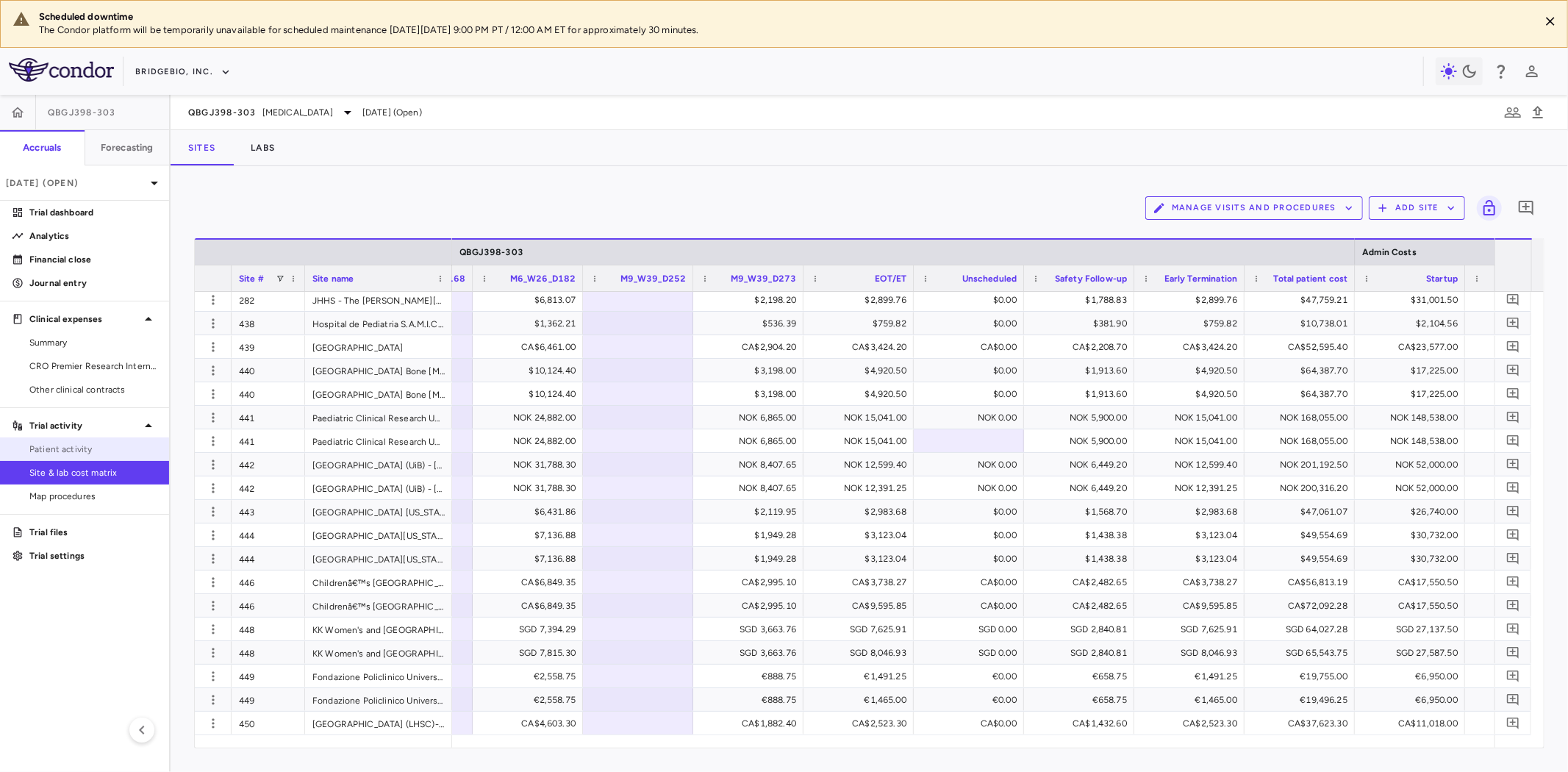
click at [83, 445] on span "Patient activity" at bounding box center [93, 450] width 128 height 14
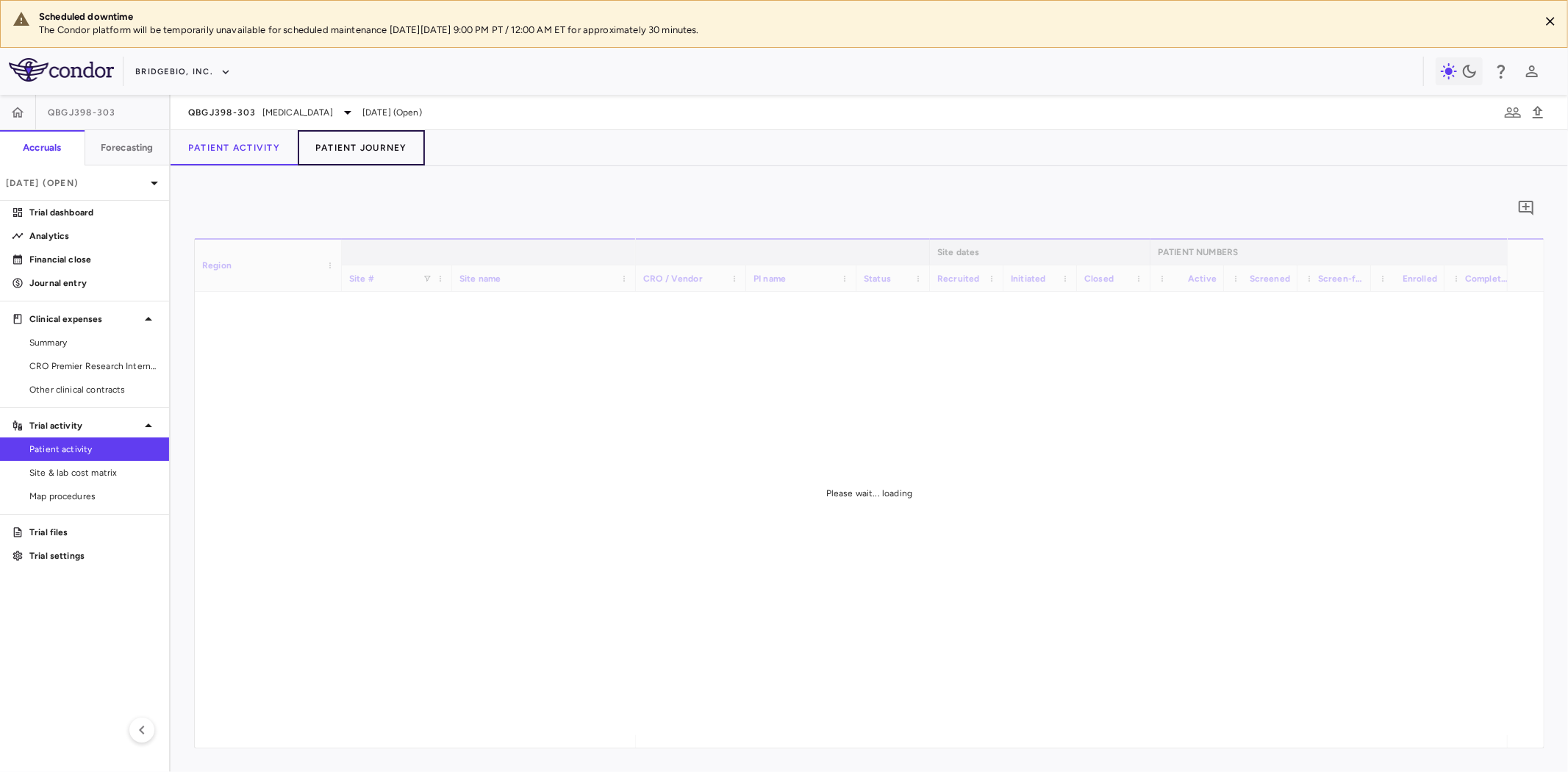
click at [342, 138] on button "Patient Journey" at bounding box center [361, 148] width 127 height 36
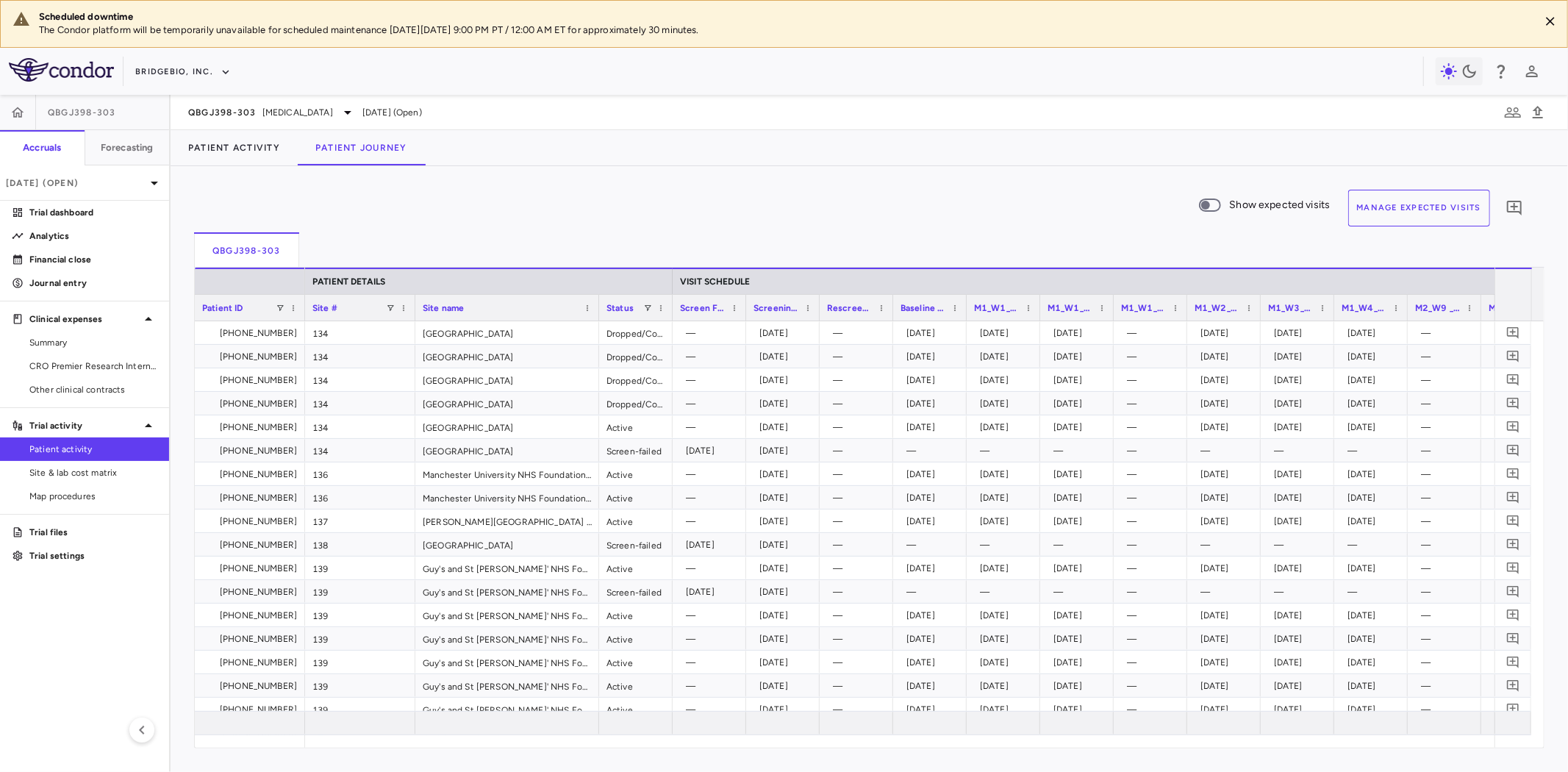
drag, startPoint x: 720, startPoint y: 747, endPoint x: 1024, endPoint y: 742, distance: 304.0
click at [1035, 745] on div at bounding box center [899, 742] width 1189 height 13
drag, startPoint x: 853, startPoint y: 736, endPoint x: 1236, endPoint y: 731, distance: 383.0
click at [1236, 731] on div "Patient ID PATIENT DETAILS VISIT SCHEDULE Site # Site name Status" at bounding box center [869, 508] width 1349 height 480
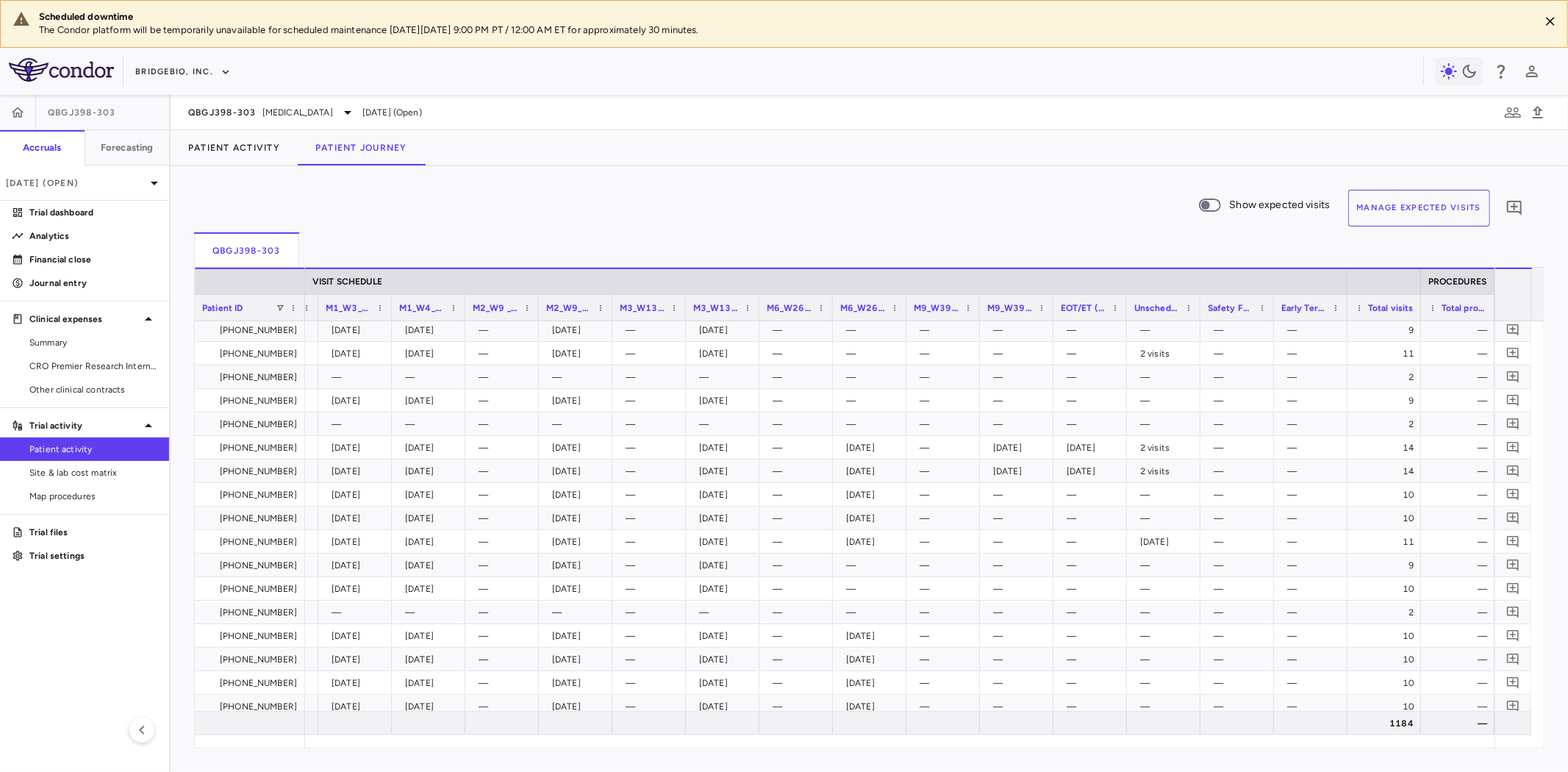
scroll to position [490, 0]
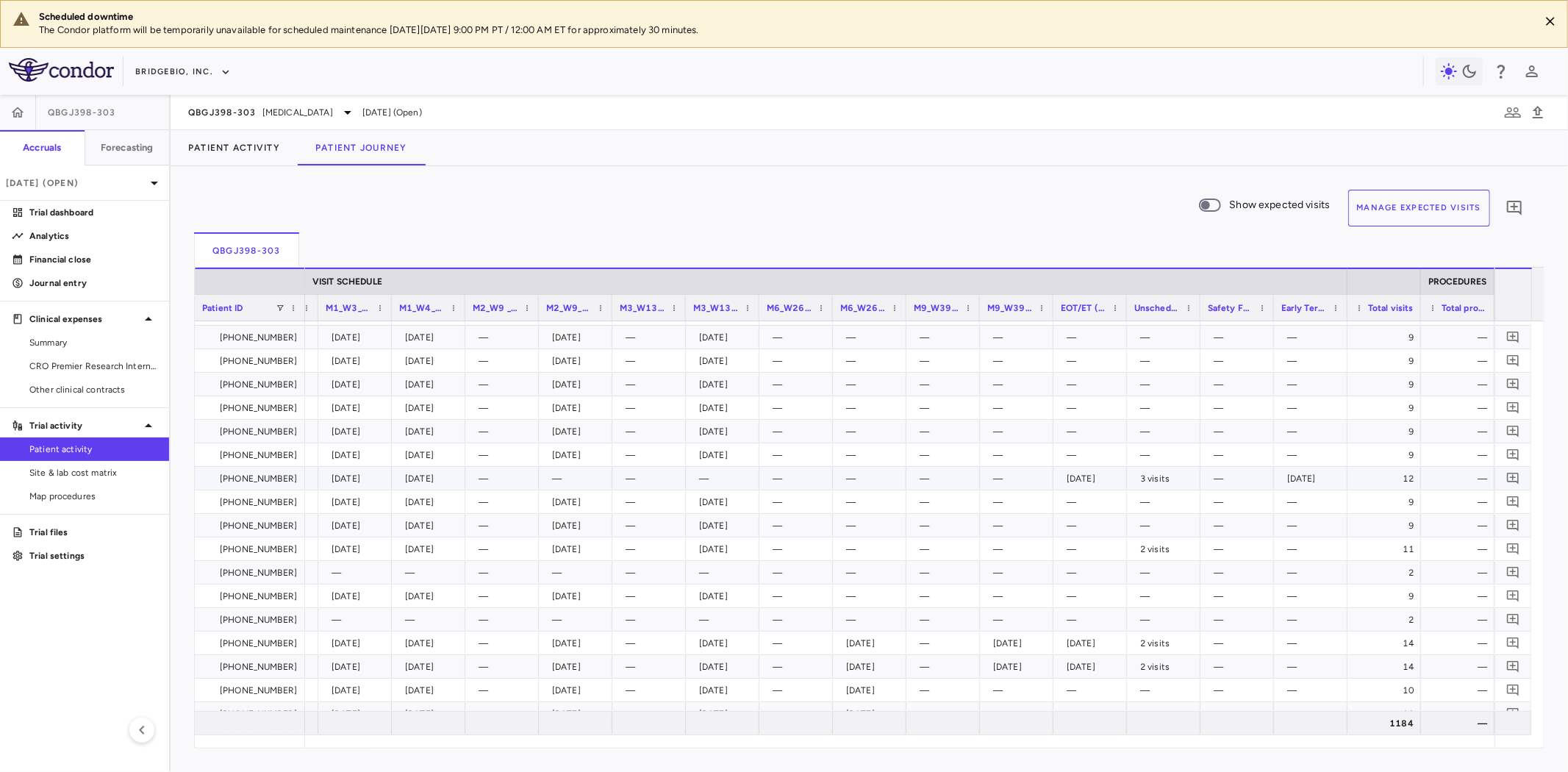
click at [1311, 475] on div "2025-01-06" at bounding box center [1314, 479] width 53 height 24
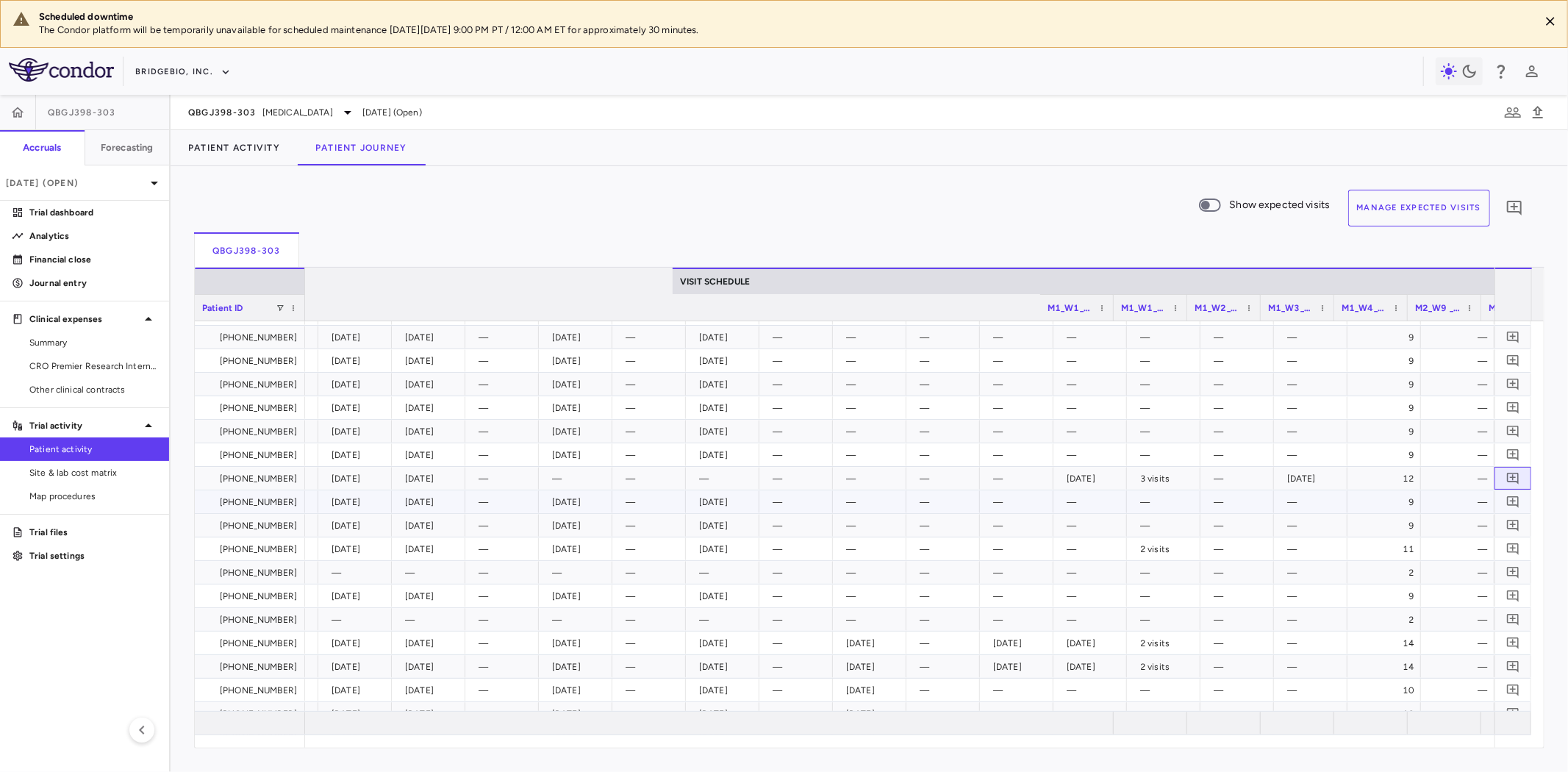
scroll to position [0, 942]
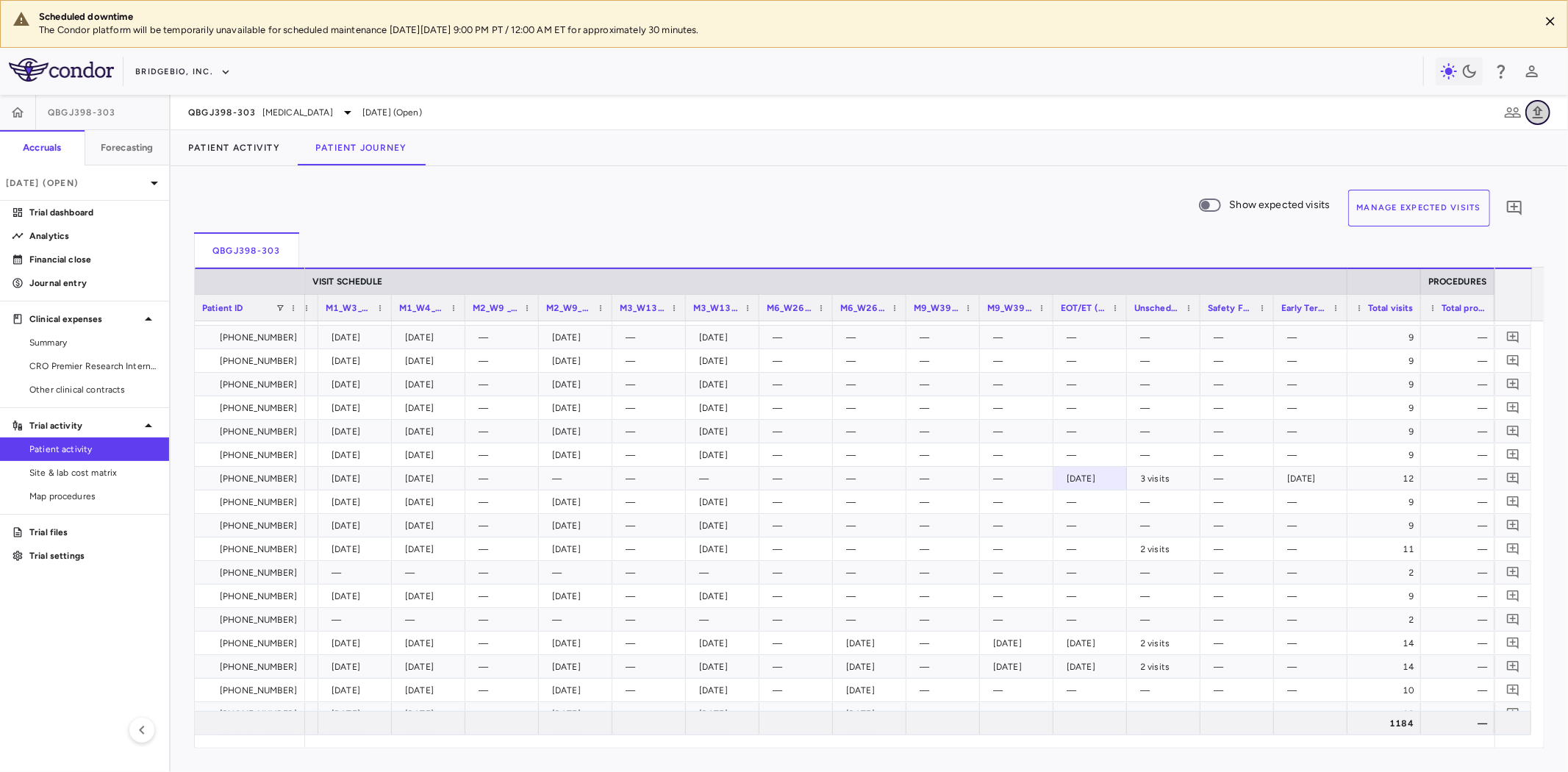
click at [1545, 109] on icon "button" at bounding box center [1538, 112] width 18 height 18
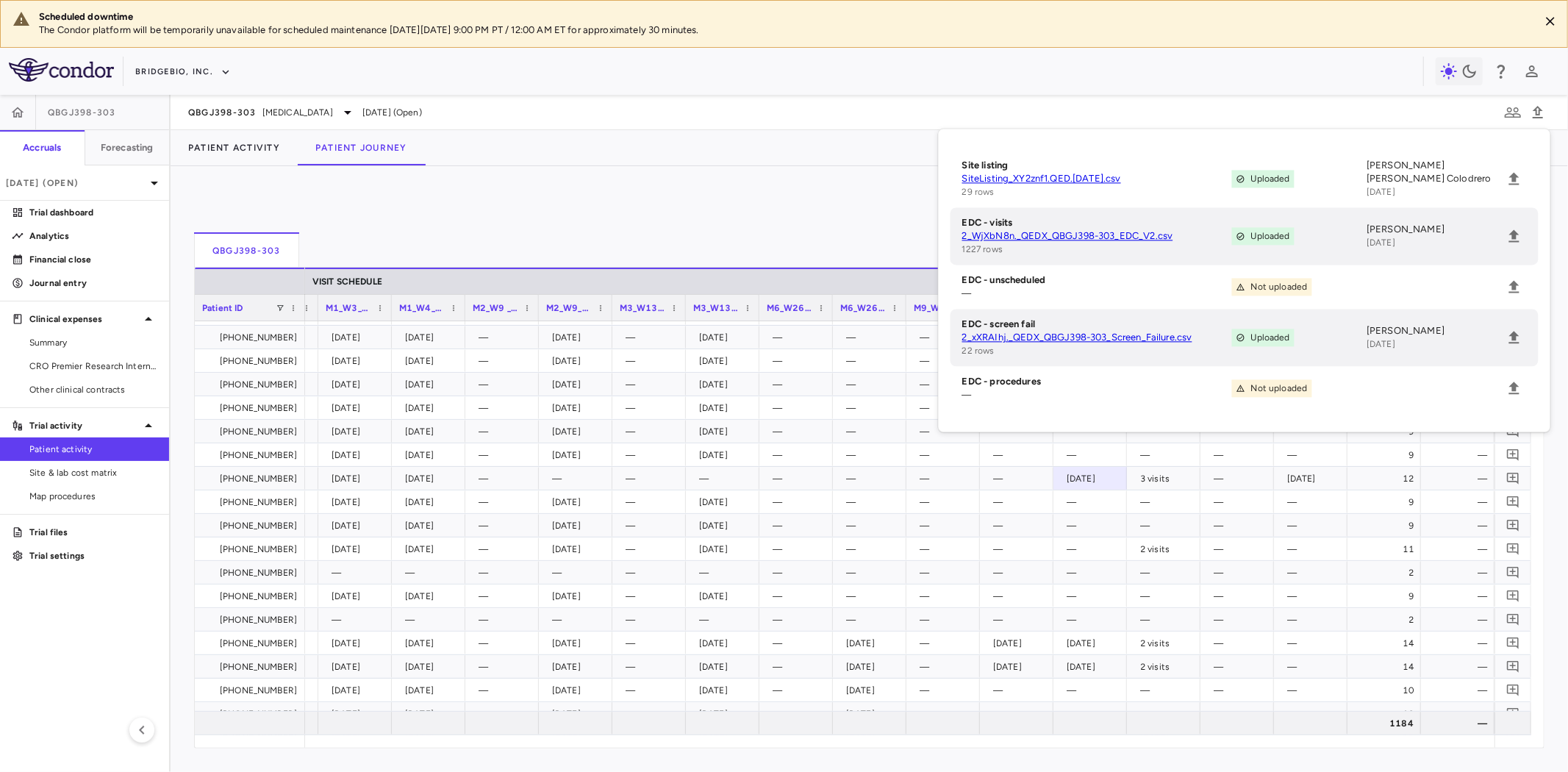
click at [1040, 340] on link "2_xXRAIhj._QEDX_QBGJ398-303_Screen_Failure.csv" at bounding box center [1097, 337] width 270 height 14
click at [462, 202] on div "Show expected visits Manage Expected Visits 0" at bounding box center [864, 211] width 1339 height 42
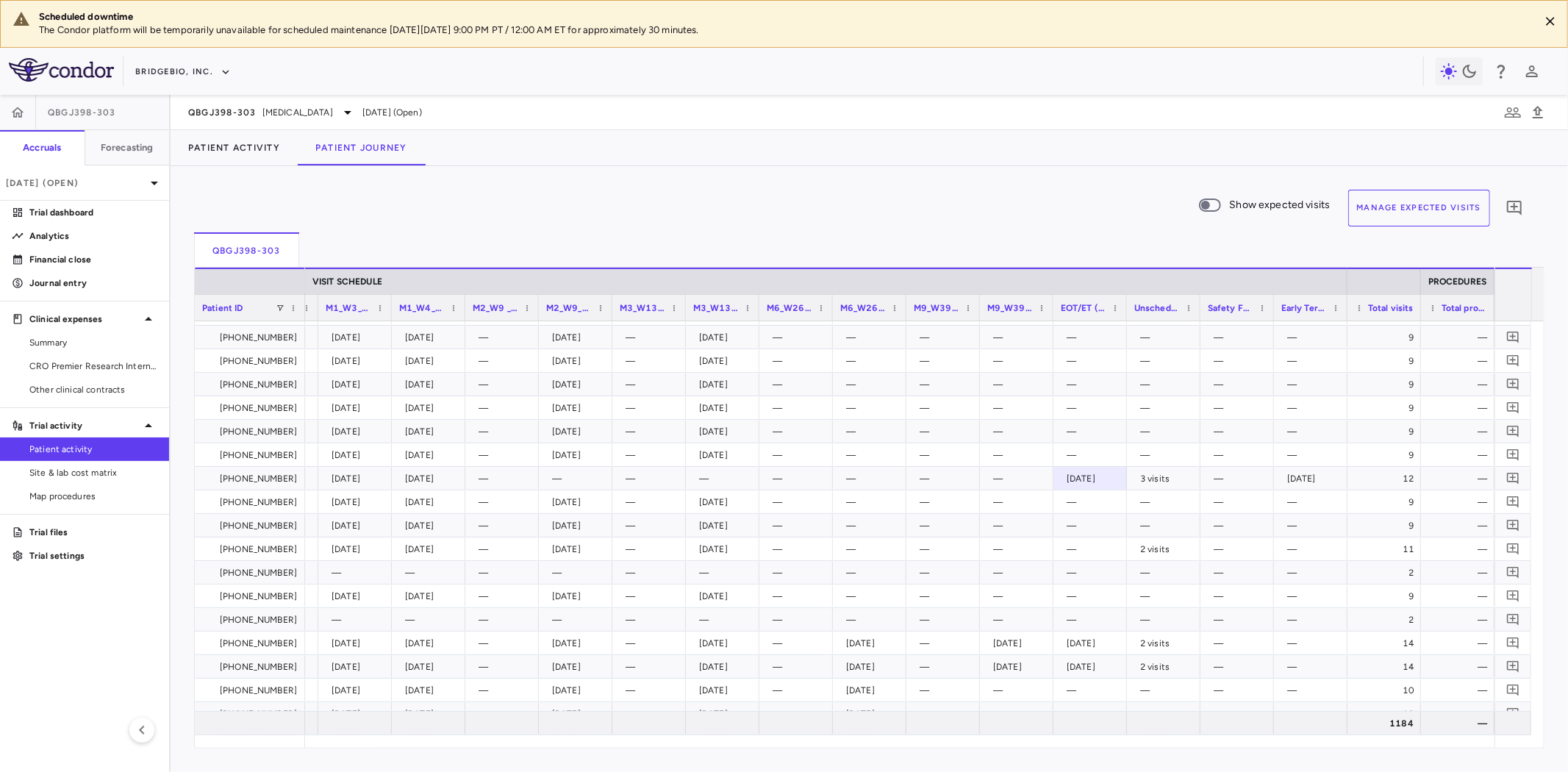
scroll to position [0, 828]
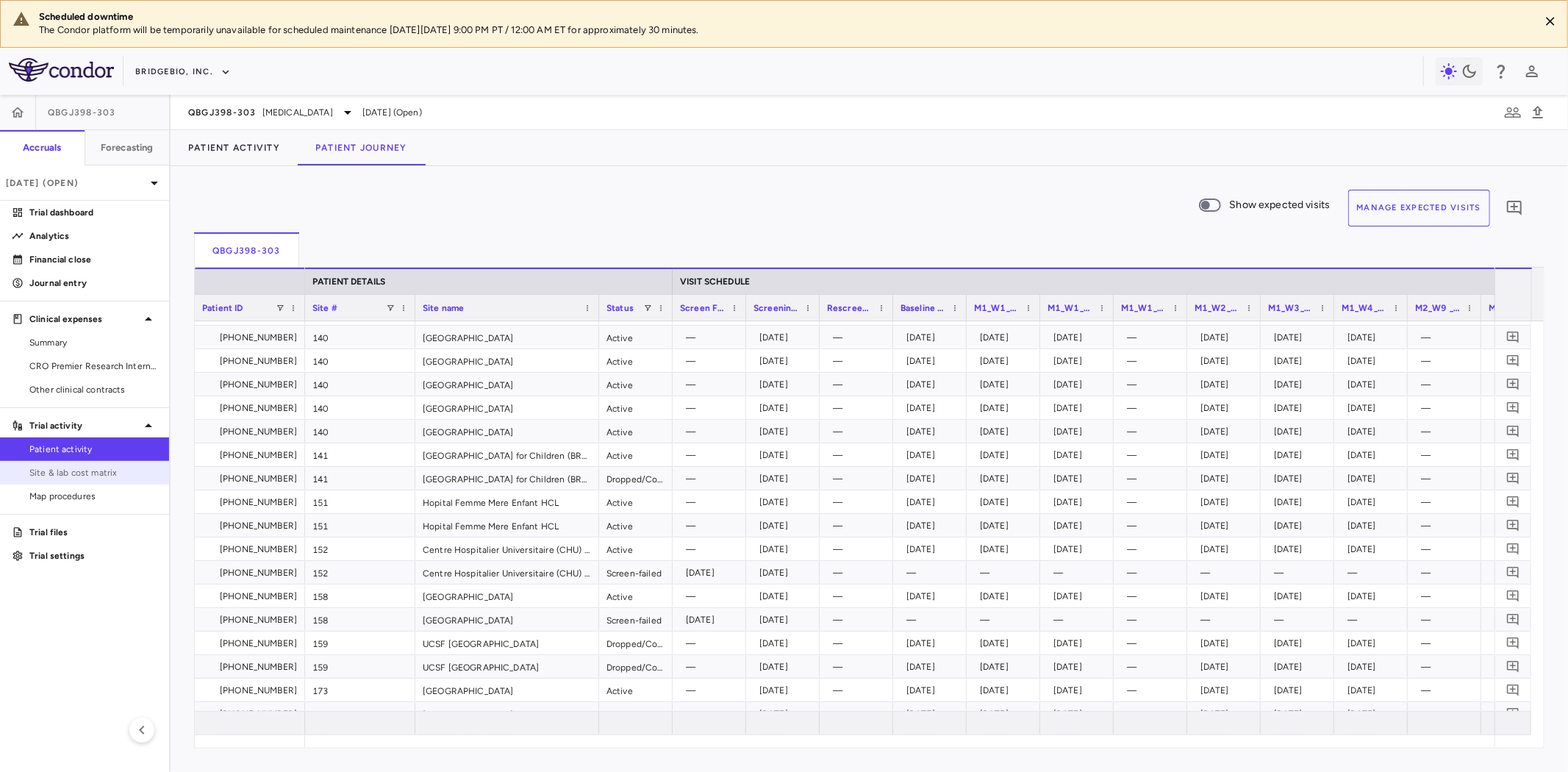
click at [99, 464] on link "Site & lab cost matrix" at bounding box center [85, 473] width 169 height 22
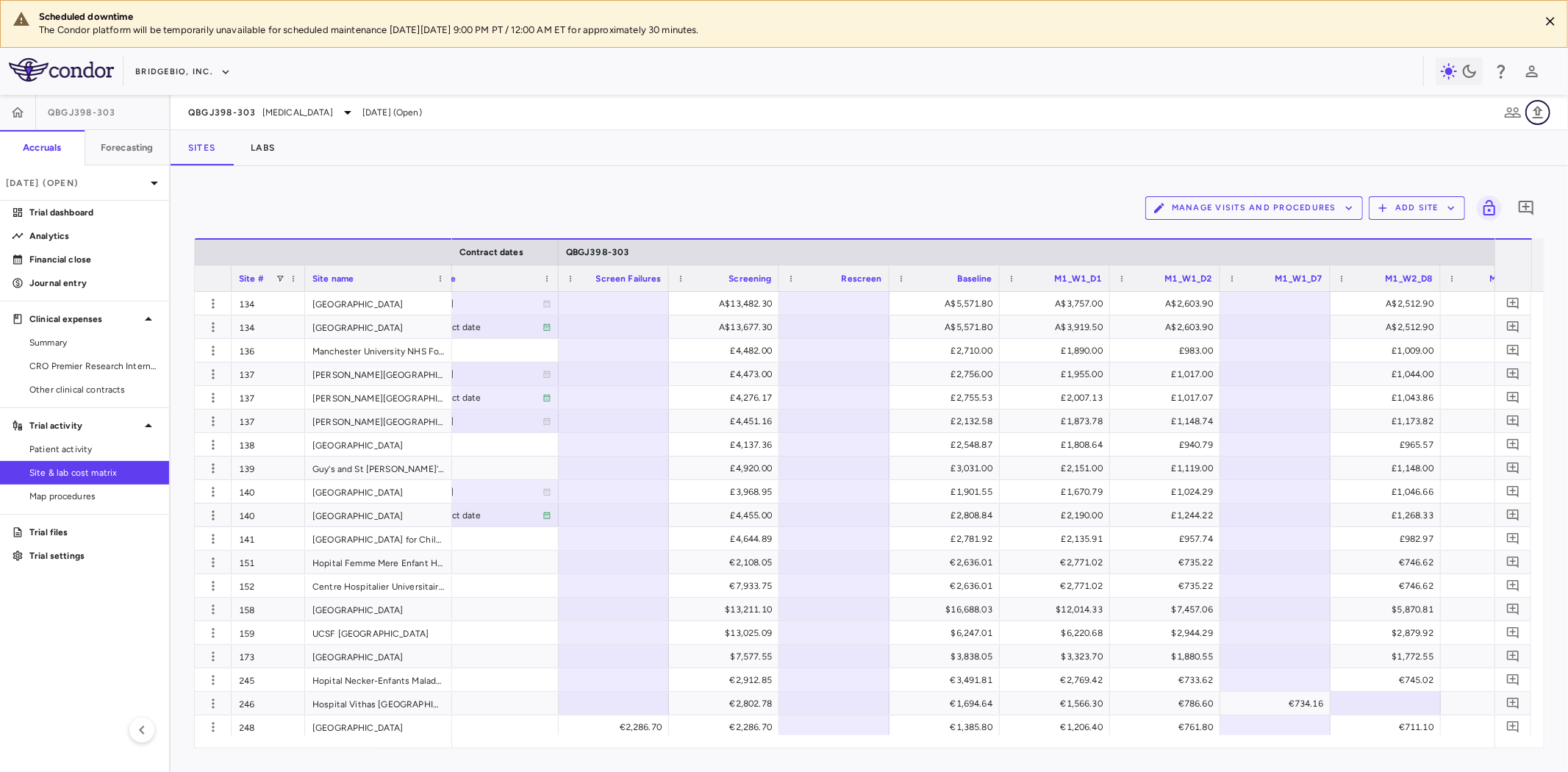
click at [1539, 110] on icon "button" at bounding box center [1538, 112] width 10 height 13
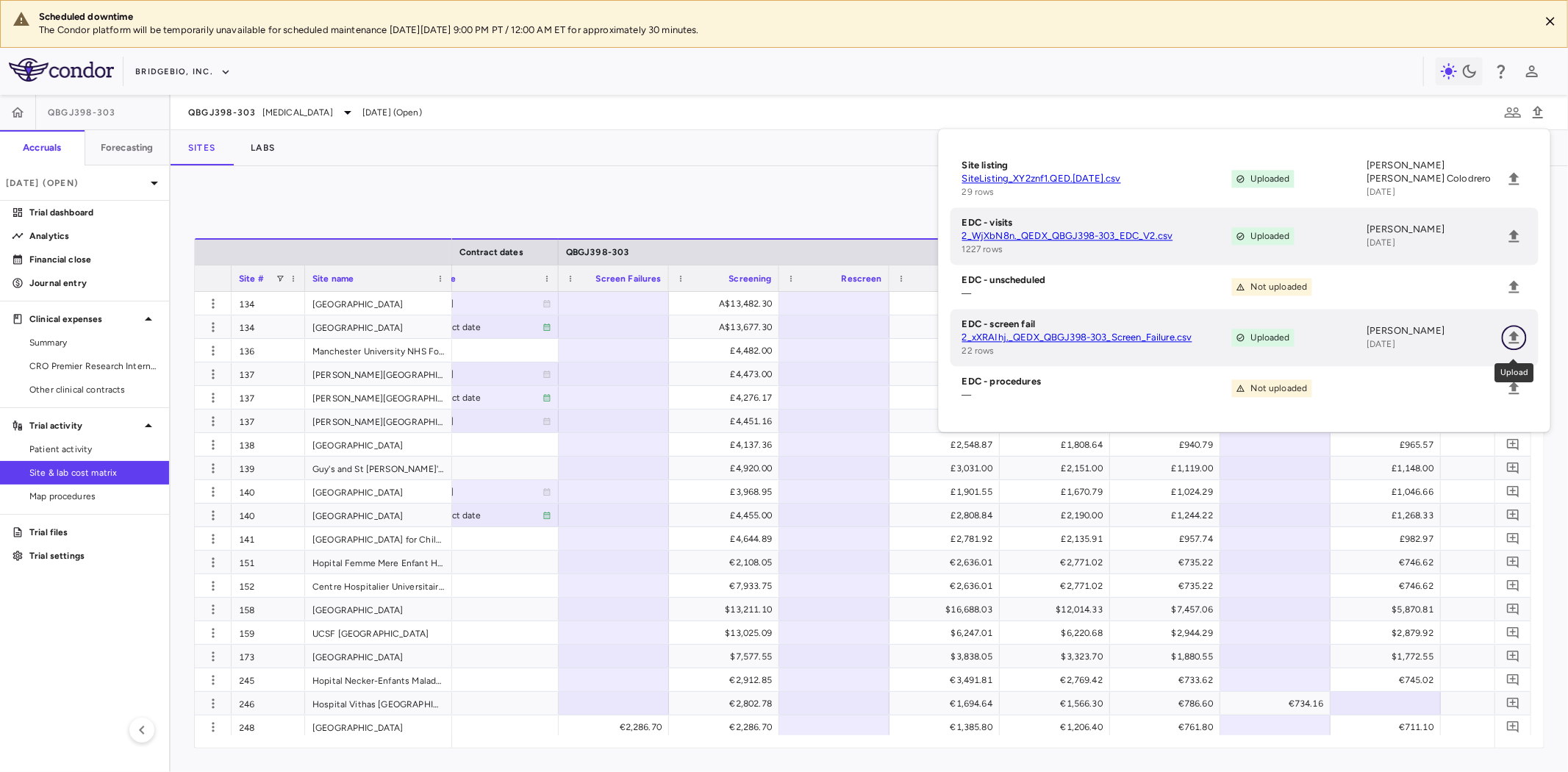
click at [1517, 337] on icon "Upload" at bounding box center [1514, 337] width 18 height 18
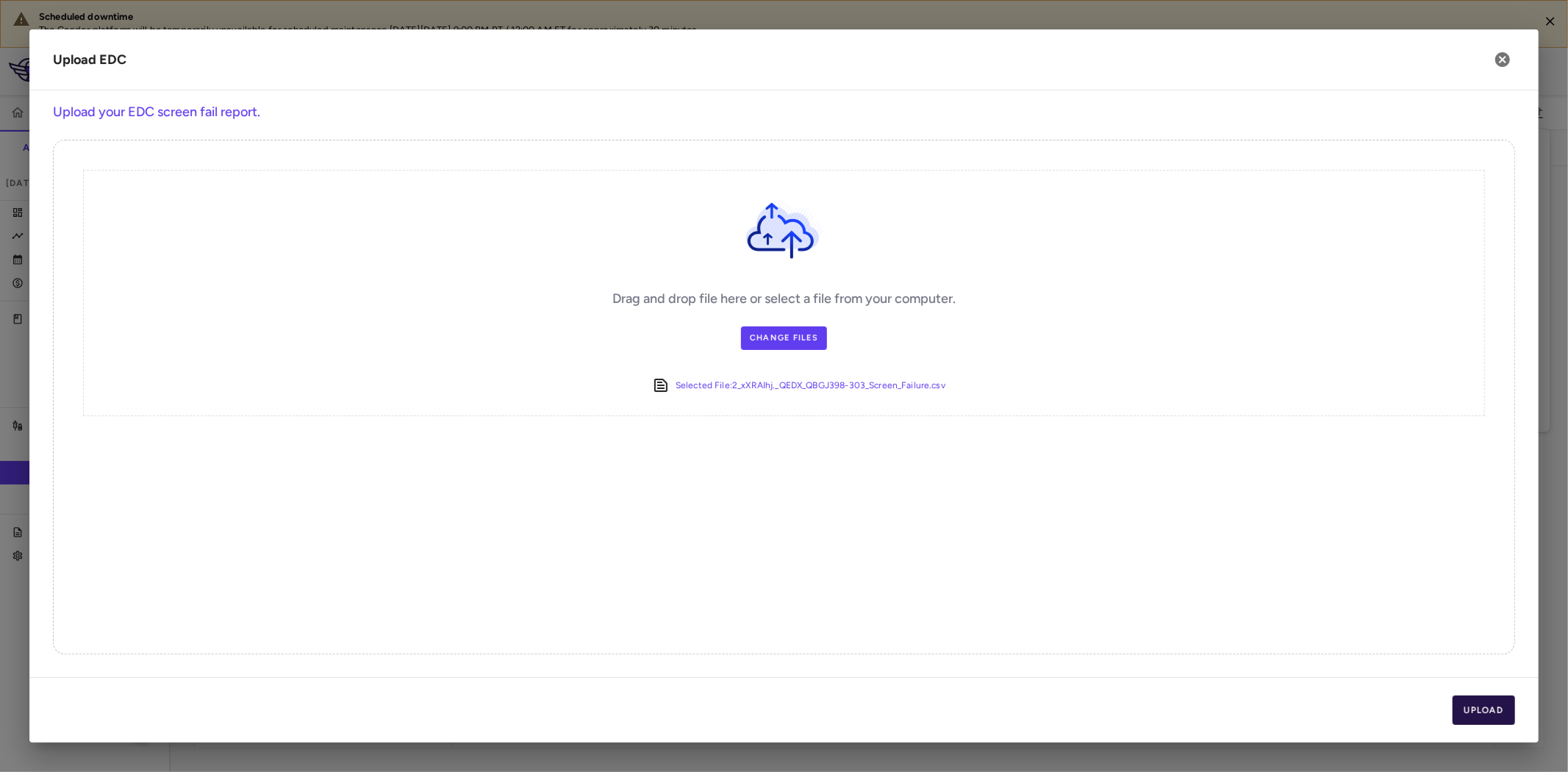
drag, startPoint x: 1499, startPoint y: 715, endPoint x: 1478, endPoint y: 715, distance: 21.0
click at [1498, 715] on button "Upload" at bounding box center [1484, 710] width 63 height 30
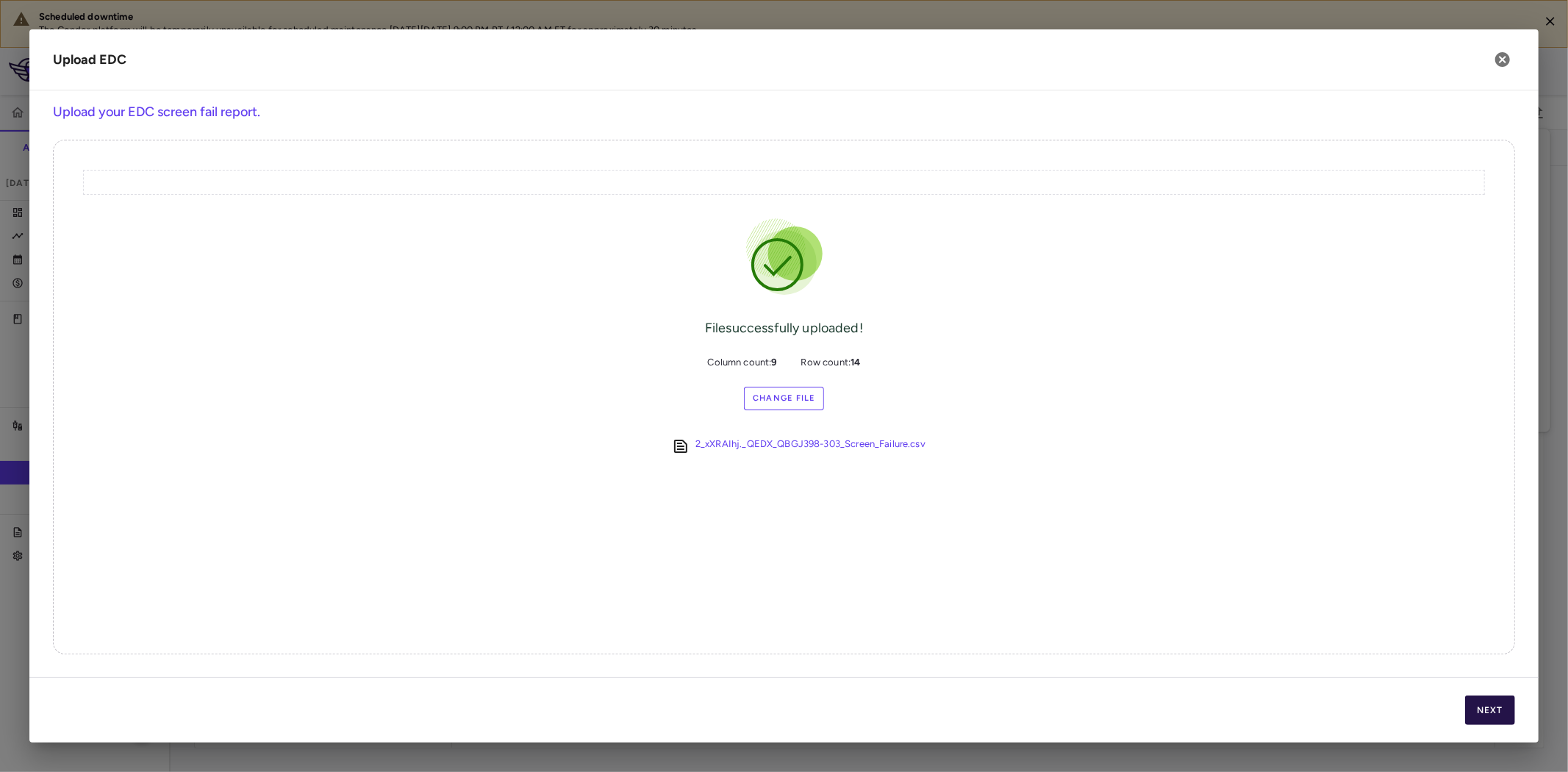
click at [1500, 709] on button "Next" at bounding box center [1490, 710] width 50 height 30
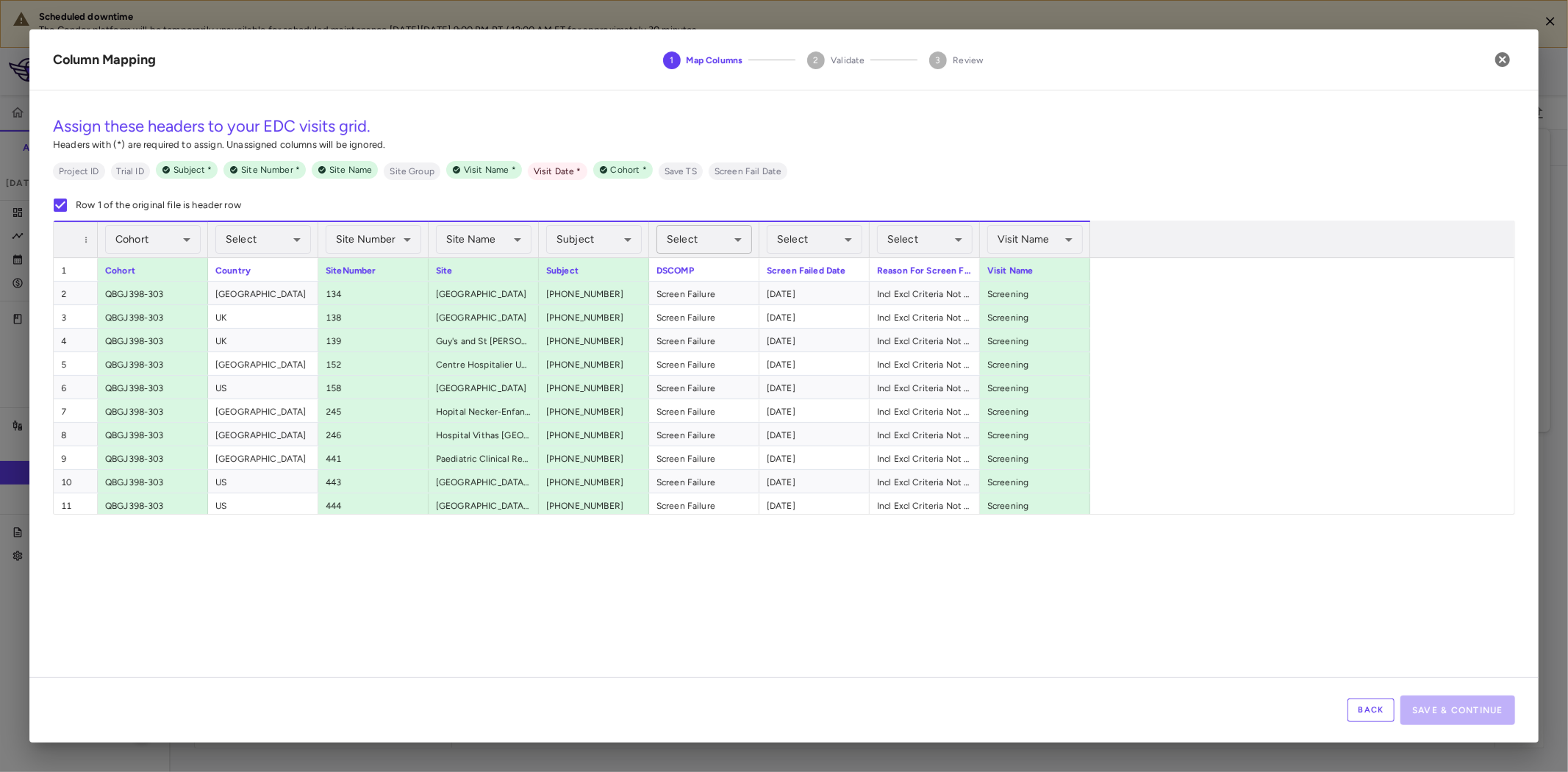
click at [691, 236] on body "Scheduled downtime The Condor platform will be temporarily unavailable for sche…" at bounding box center [784, 386] width 1568 height 772
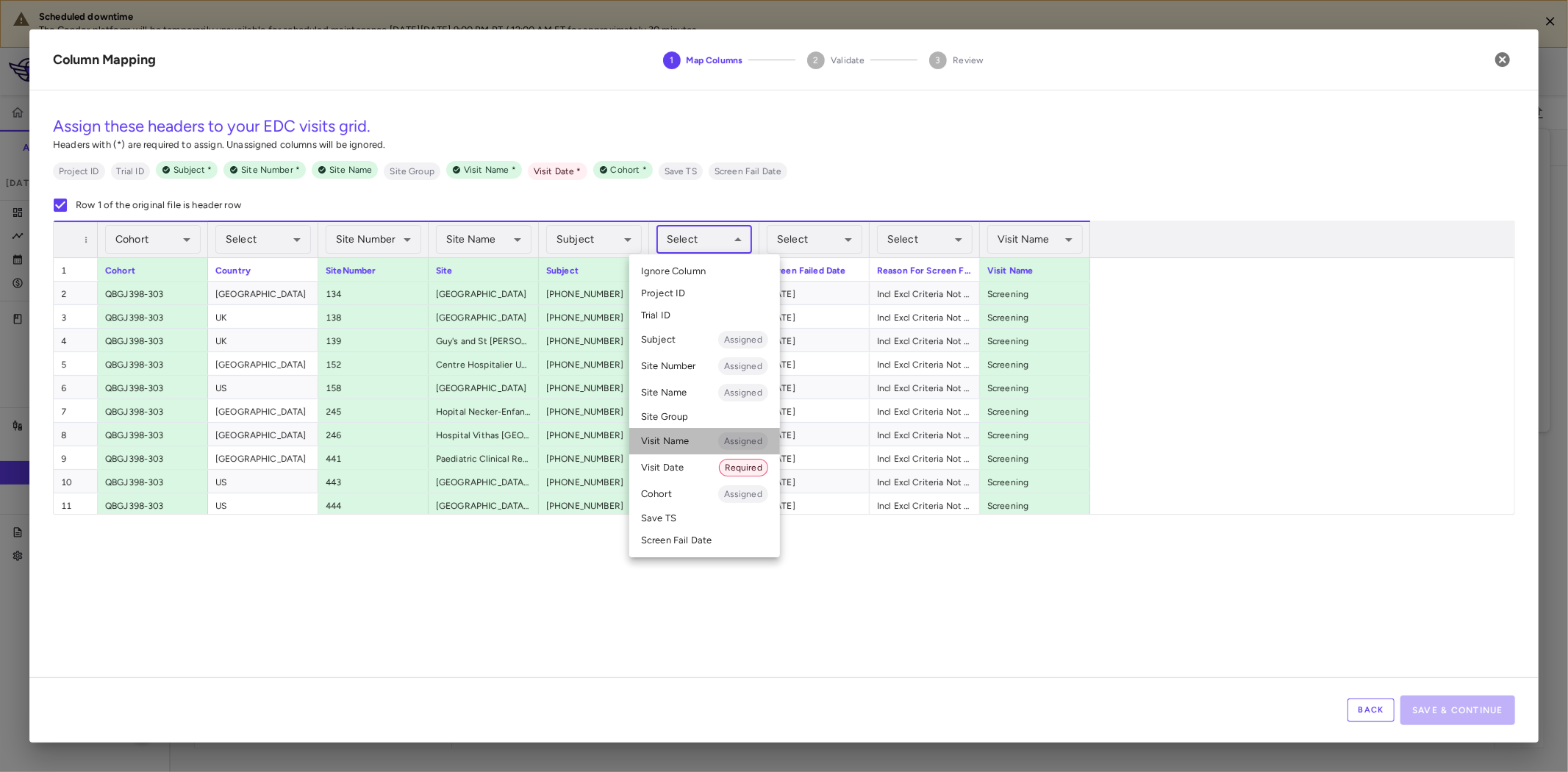
click at [680, 438] on li "Visit Name Assigned" at bounding box center [705, 441] width 150 height 26
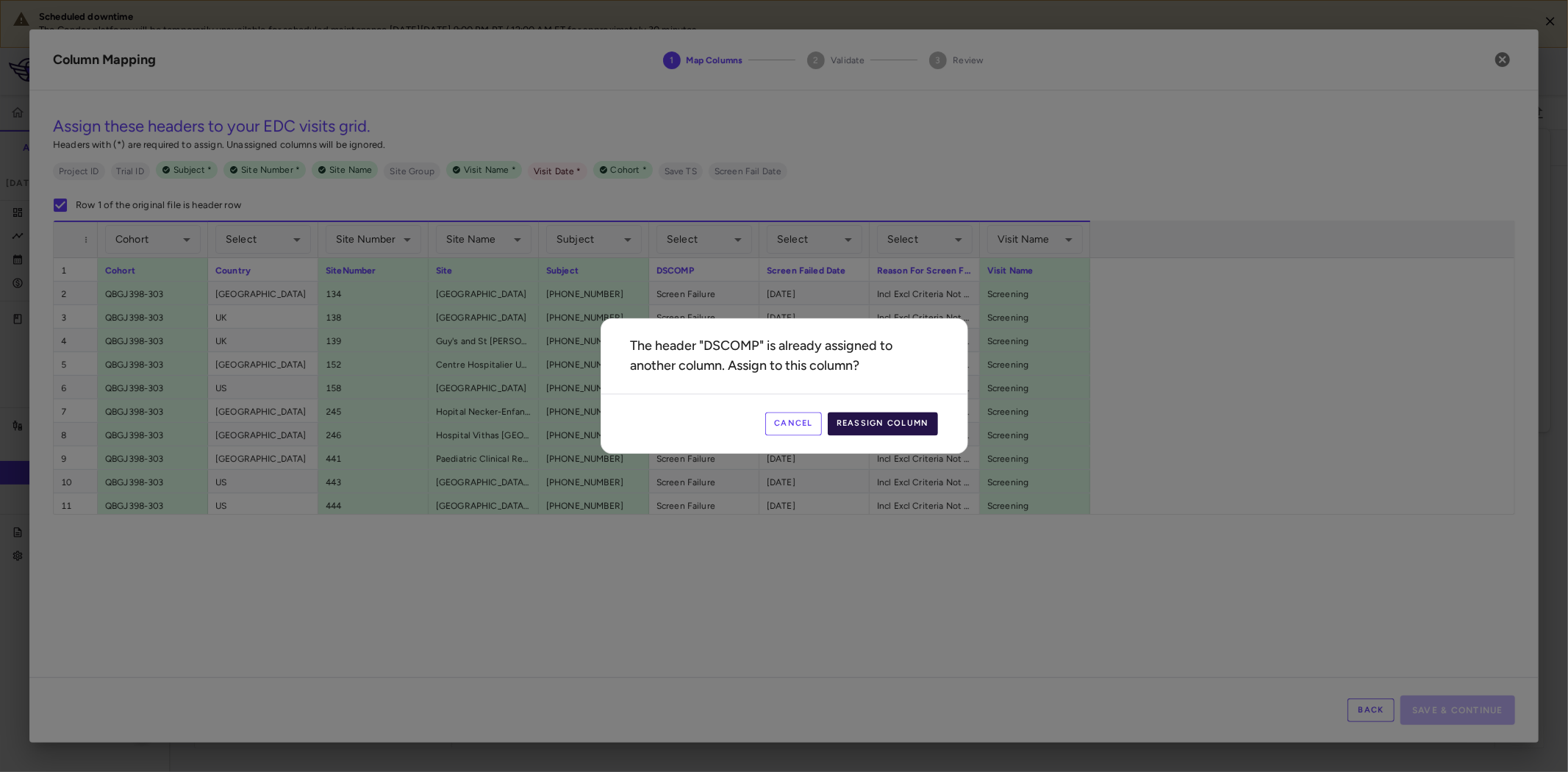
click at [924, 427] on button "Reassign Column" at bounding box center [882, 424] width 110 height 24
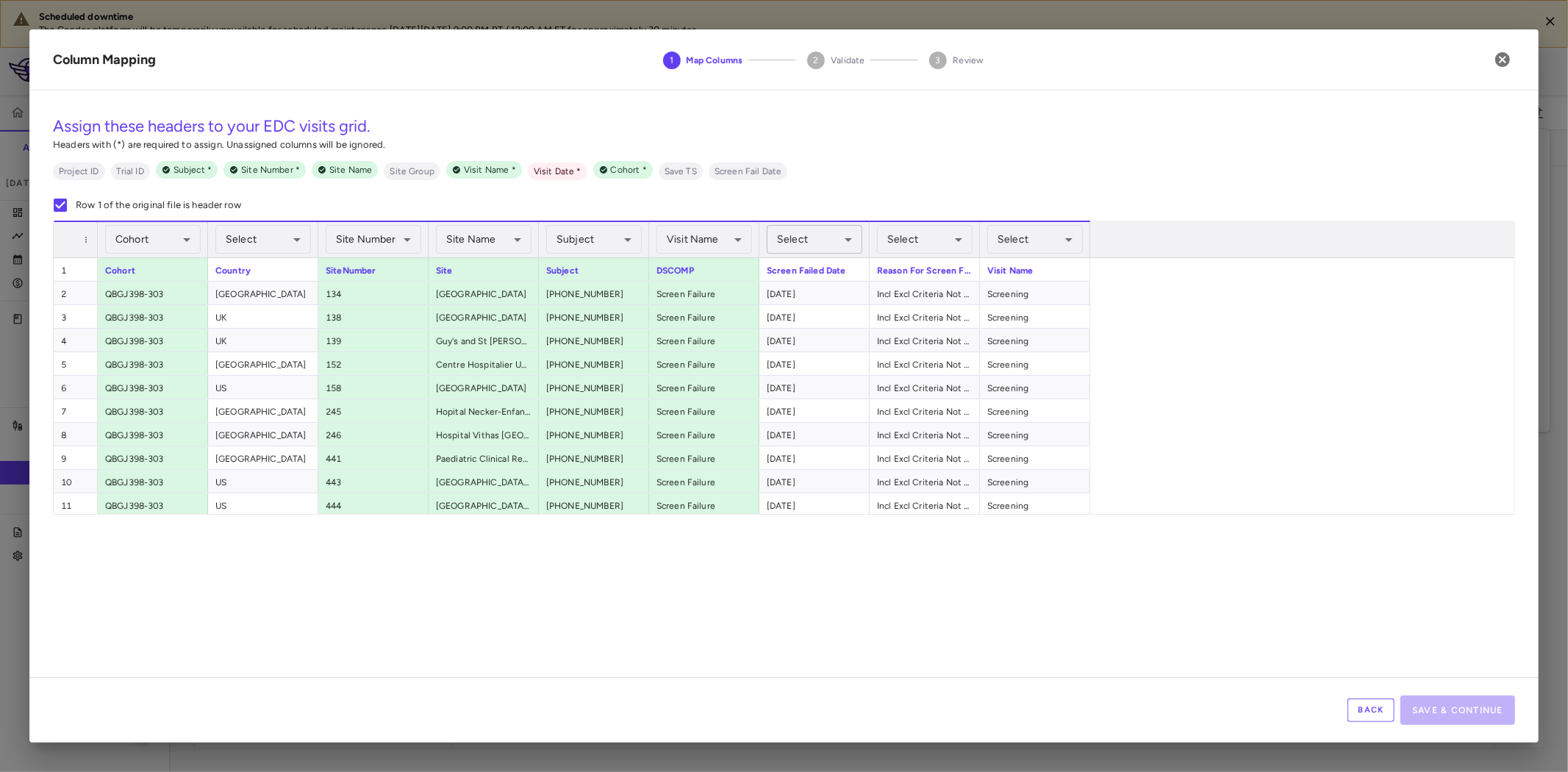
click at [855, 245] on body "Scheduled downtime The Condor platform will be temporarily unavailable for sche…" at bounding box center [784, 386] width 1568 height 772
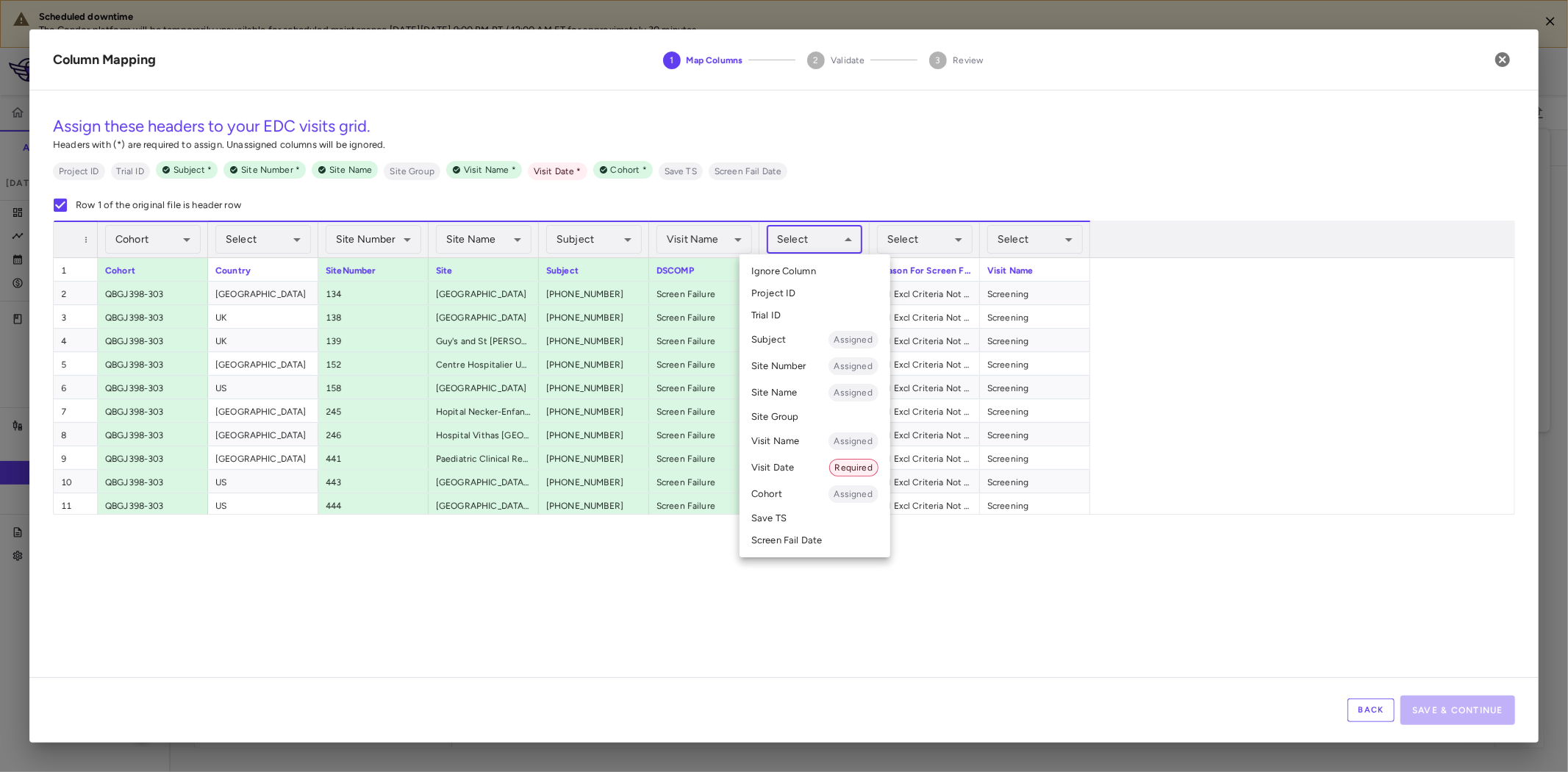
click at [787, 471] on li "Visit Date Required" at bounding box center [815, 468] width 150 height 26
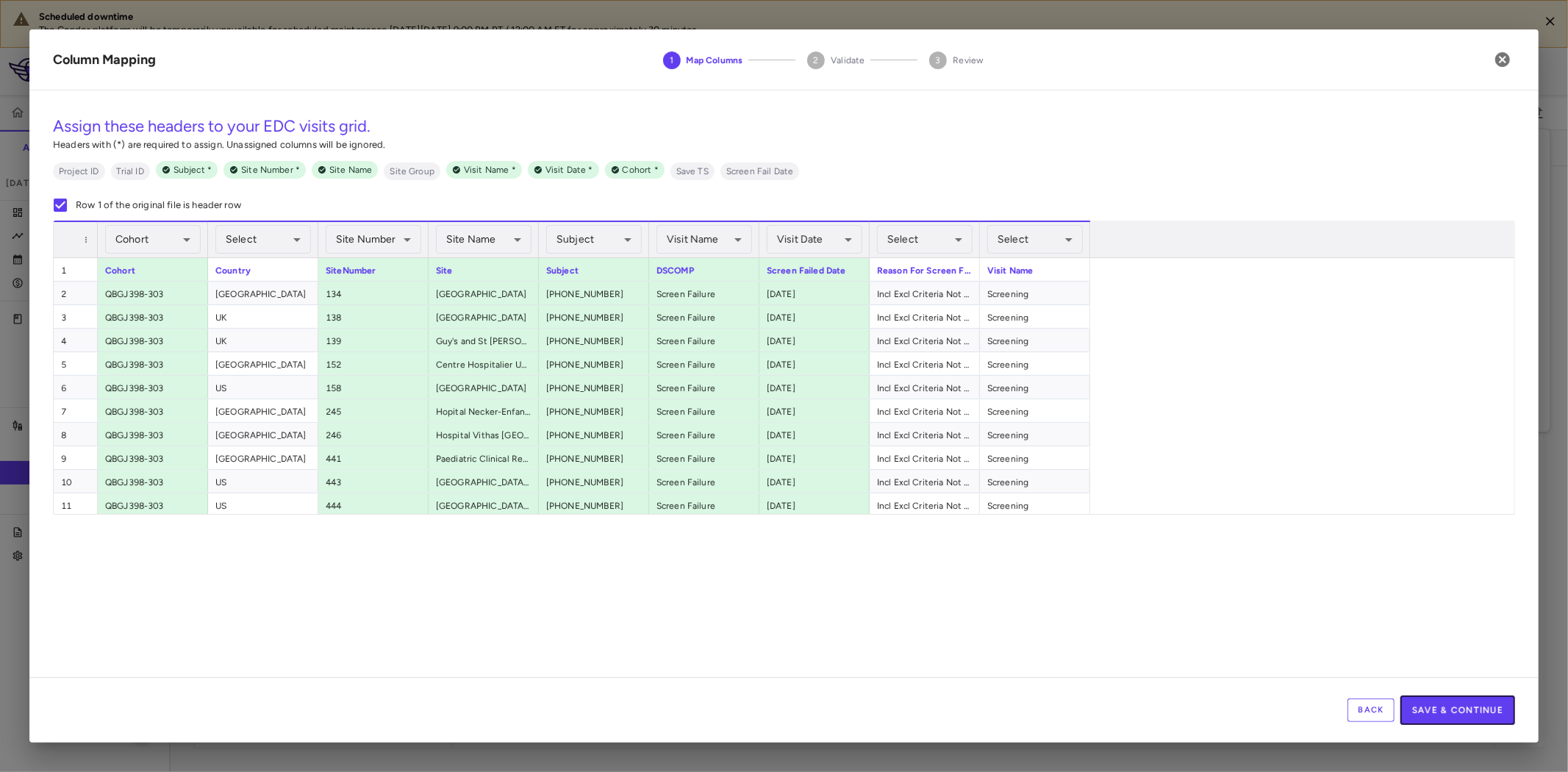
click at [1460, 715] on button "Save & Continue" at bounding box center [1458, 710] width 115 height 30
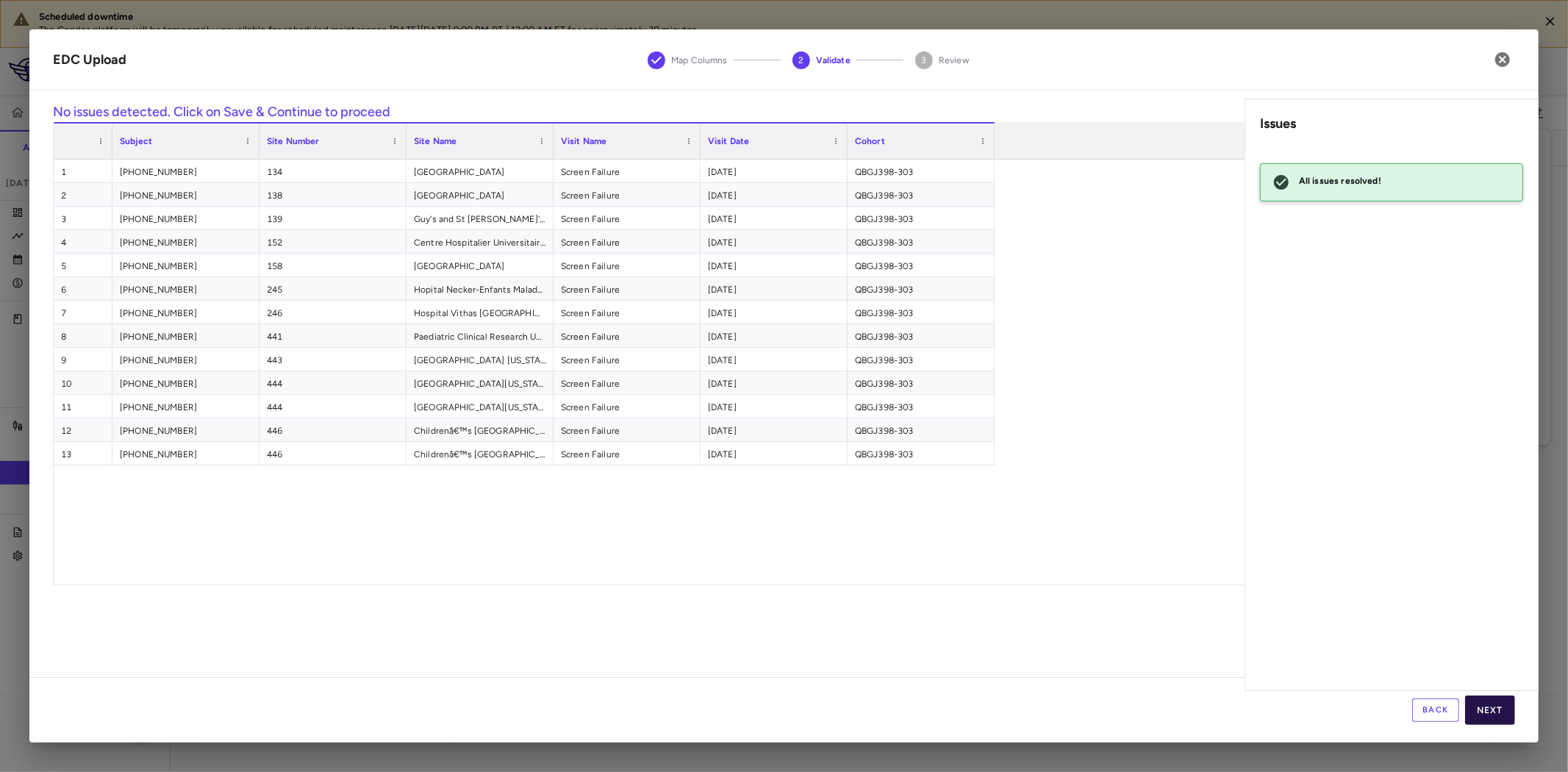
click at [1498, 709] on button "Next" at bounding box center [1490, 710] width 50 height 30
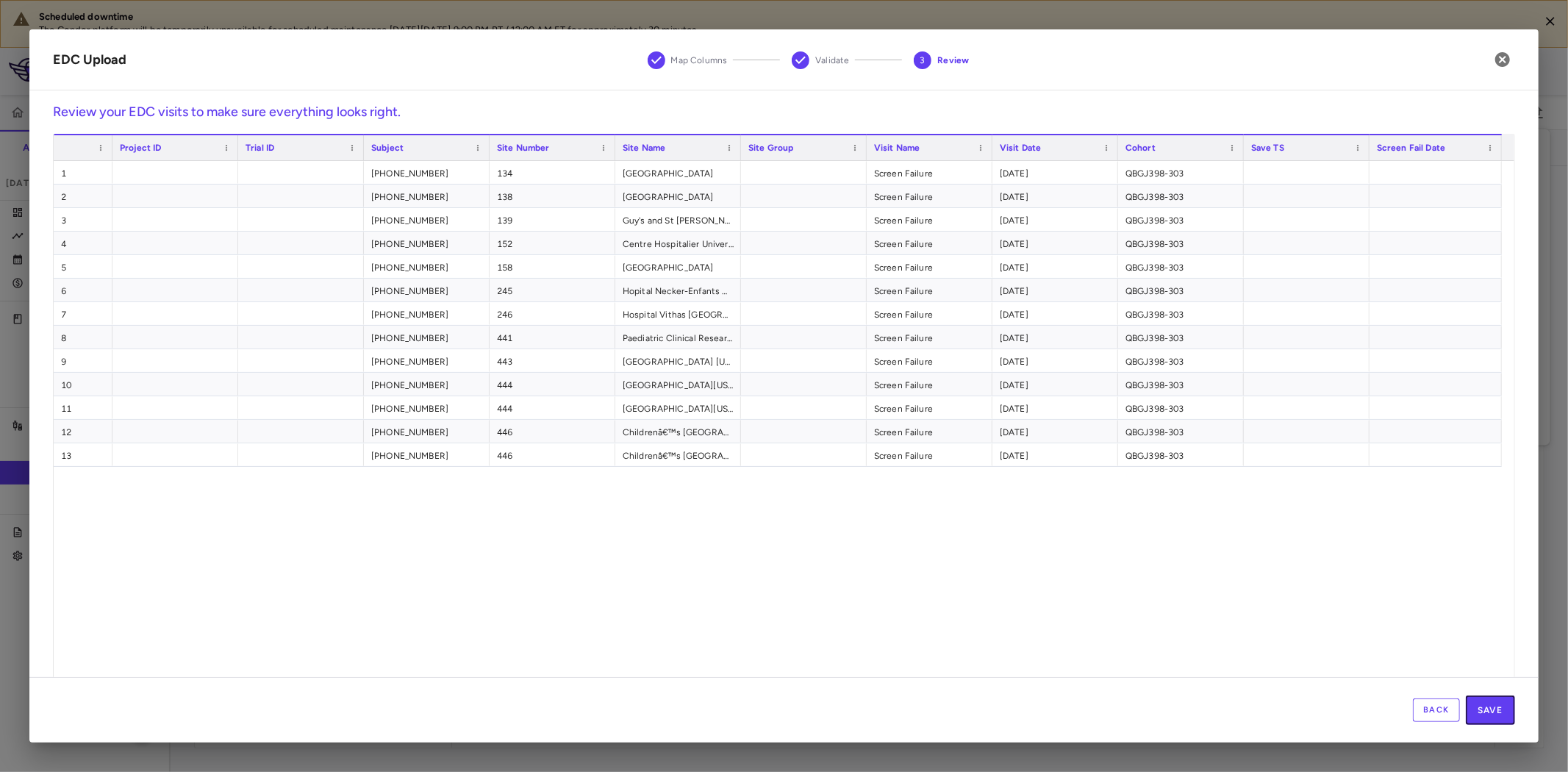
click at [1487, 709] on button "Save" at bounding box center [1490, 710] width 49 height 30
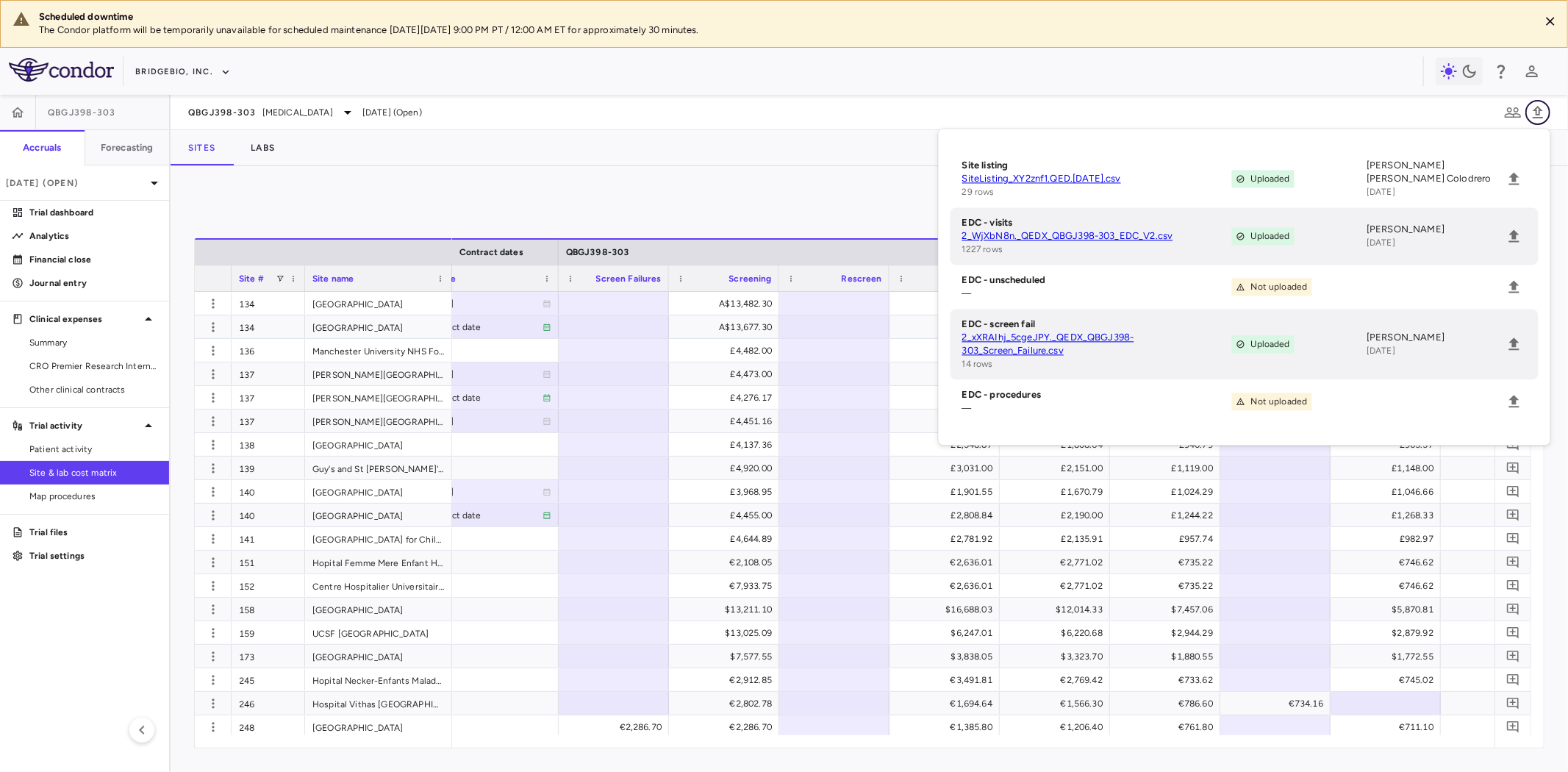
drag, startPoint x: 1542, startPoint y: 110, endPoint x: 961, endPoint y: 731, distance: 850.4
click at [1542, 109] on icon "button" at bounding box center [1538, 112] width 18 height 18
click at [961, 731] on div "€1,385.80" at bounding box center [948, 727] width 90 height 24
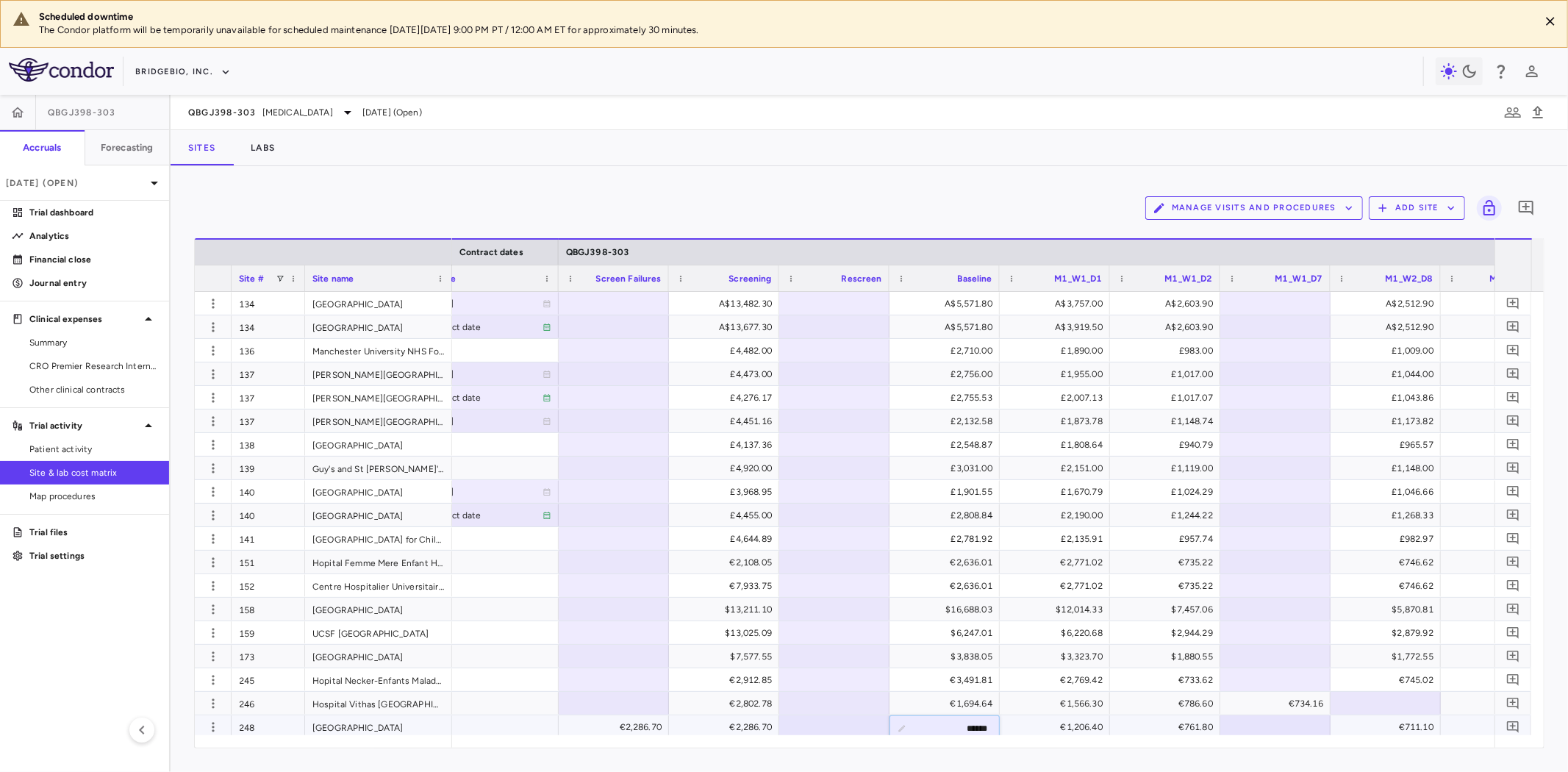
scroll to position [3, 0]
click at [1395, 495] on div "£1,046.66" at bounding box center [1389, 490] width 90 height 24
click at [83, 446] on span "Patient activity" at bounding box center [93, 450] width 128 height 14
